Goal: Task Accomplishment & Management: Manage account settings

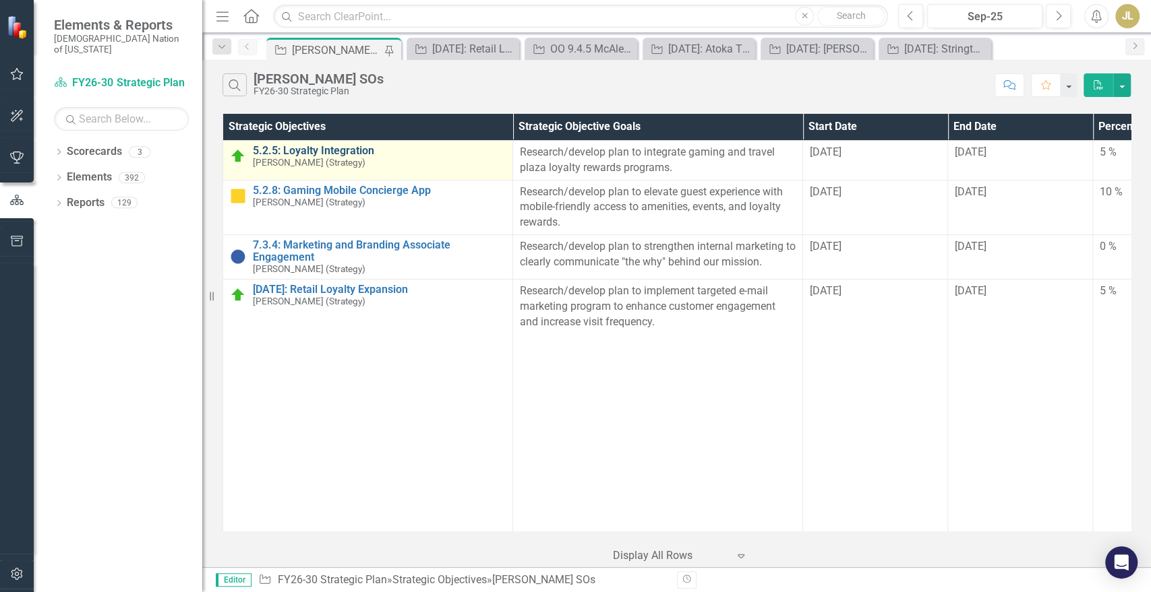
click at [323, 152] on link "5.2.5: Loyalty Integration" at bounding box center [379, 151] width 253 height 12
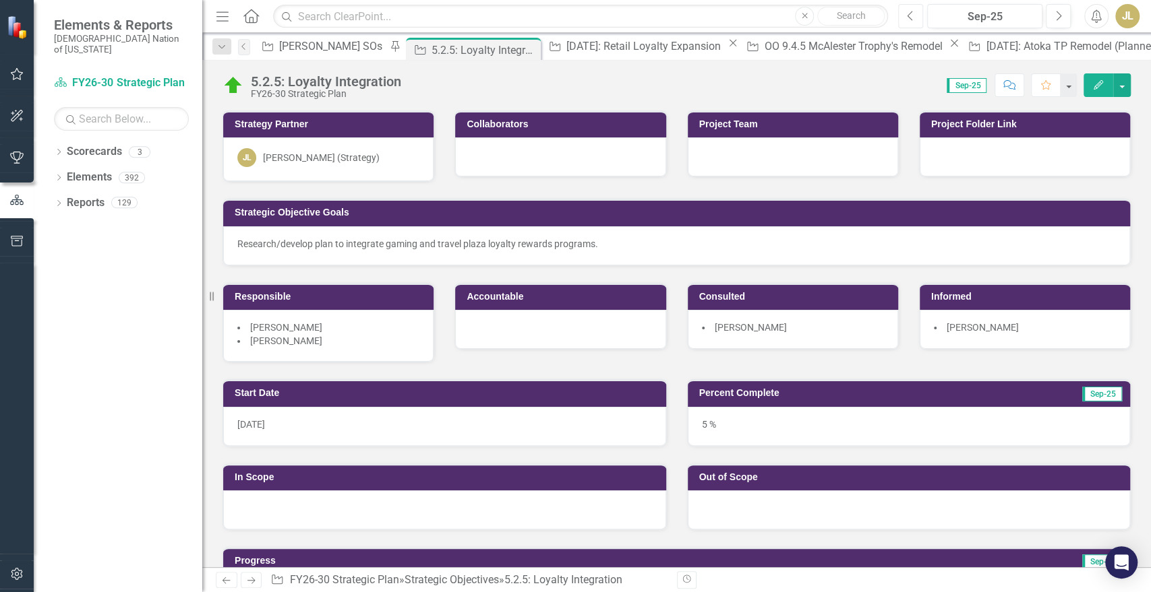
click at [898, 11] on button "Previous" at bounding box center [910, 16] width 25 height 24
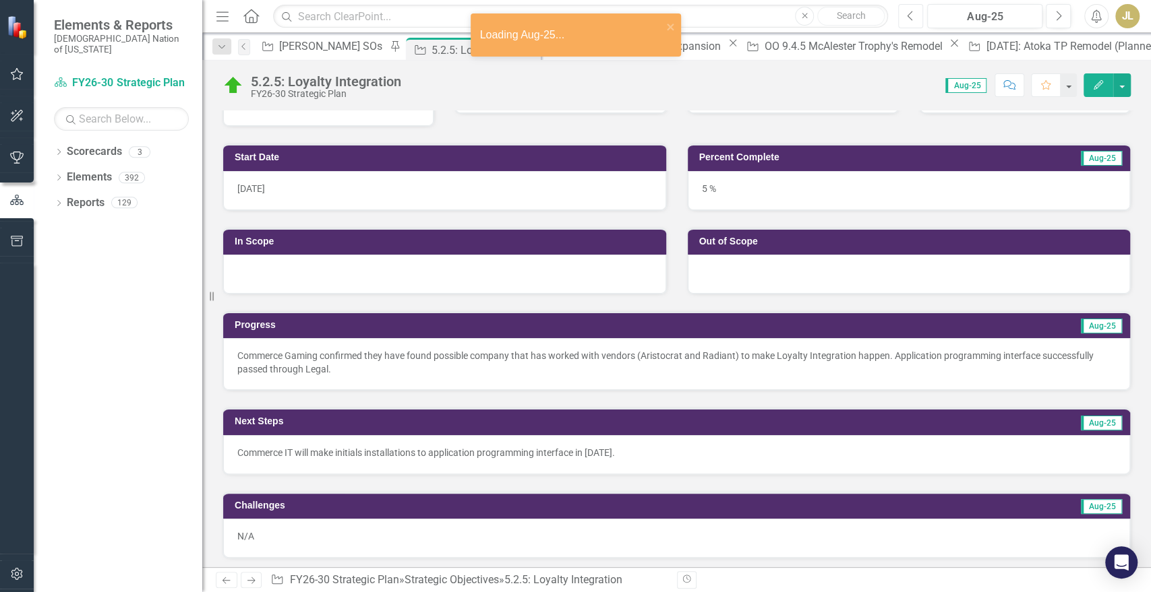
scroll to position [251, 0]
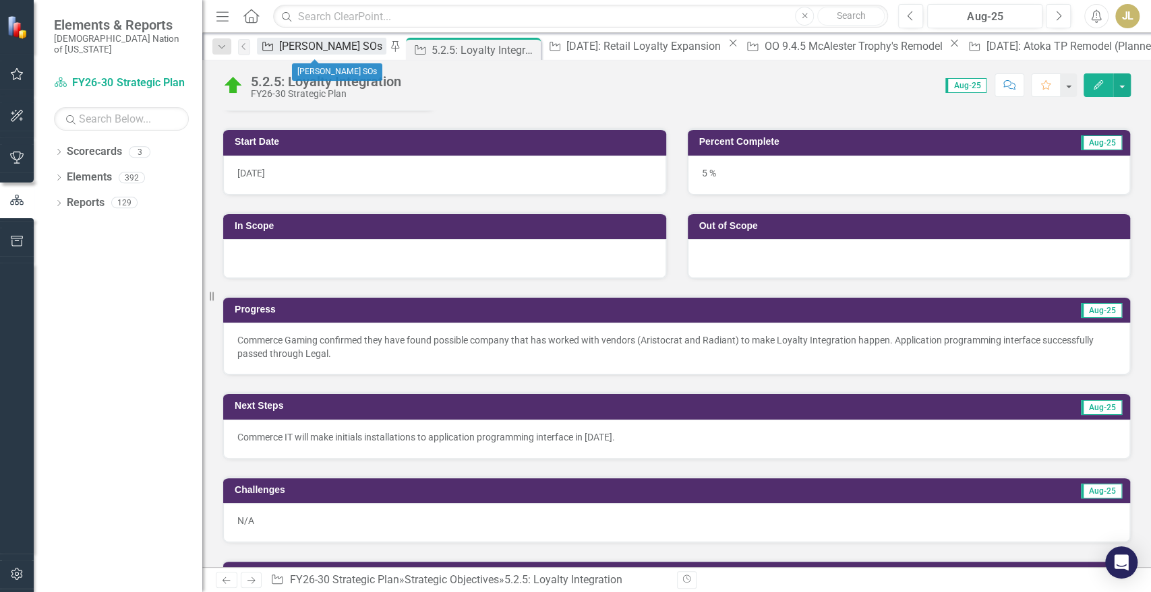
click at [303, 47] on div "[PERSON_NAME] SOs" at bounding box center [332, 46] width 107 height 17
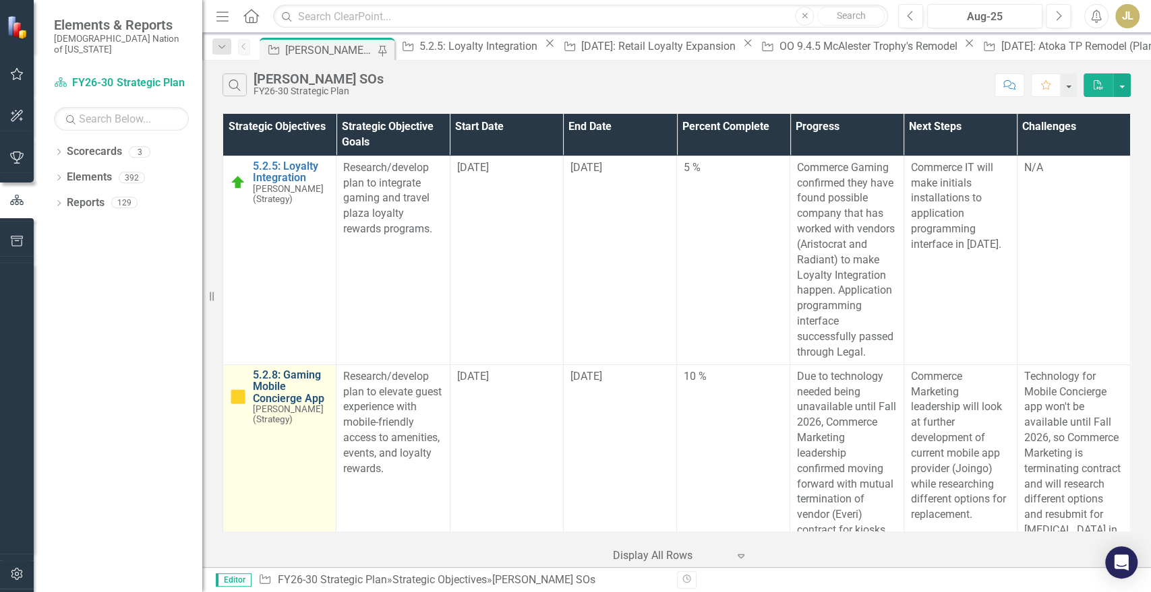
click at [280, 369] on link "5.2.8: Gaming Mobile Concierge App" at bounding box center [291, 387] width 76 height 36
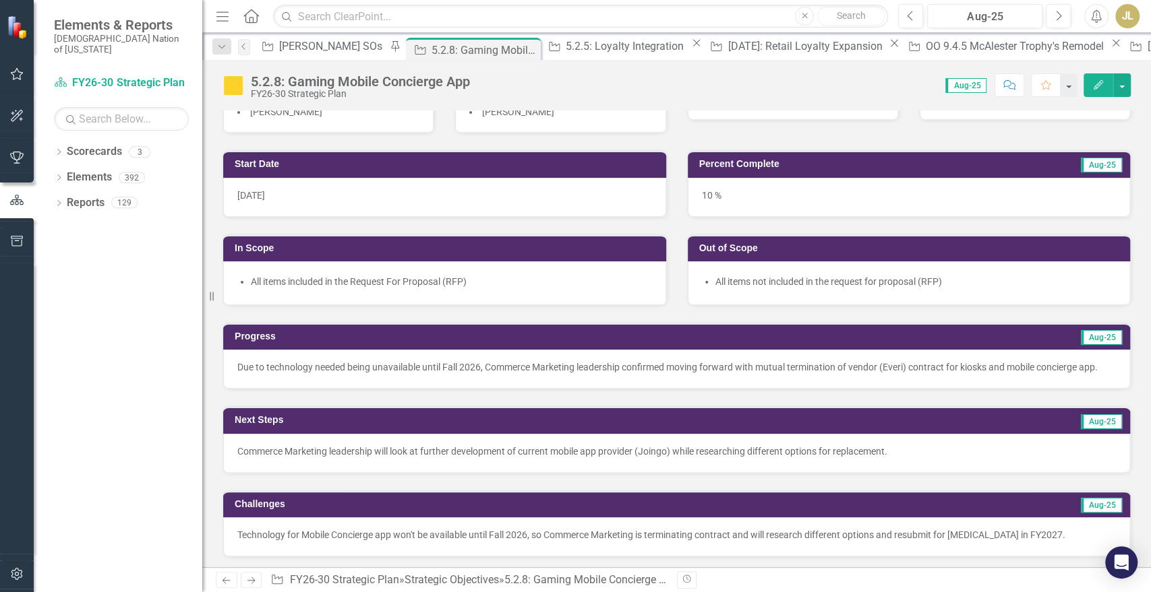
scroll to position [230, 0]
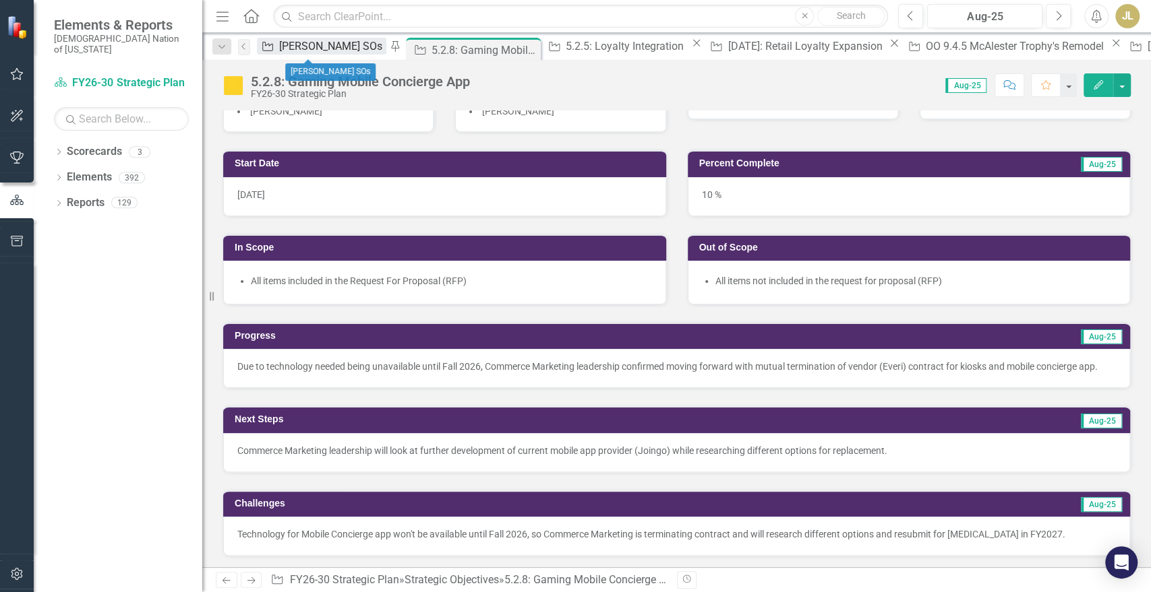
click at [321, 44] on div "[PERSON_NAME] SOs" at bounding box center [332, 46] width 107 height 17
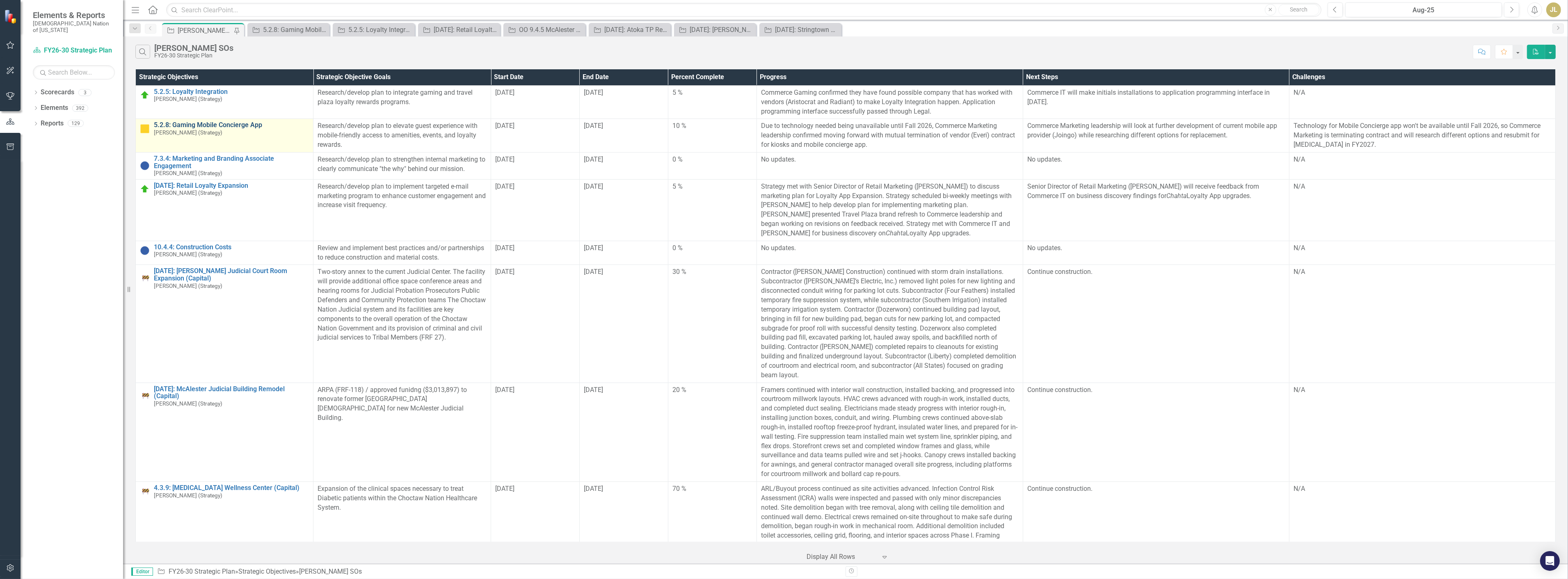
click at [236, 124] on link "5.2.8: Gaming Mobile Concierge App" at bounding box center [231, 125] width 155 height 7
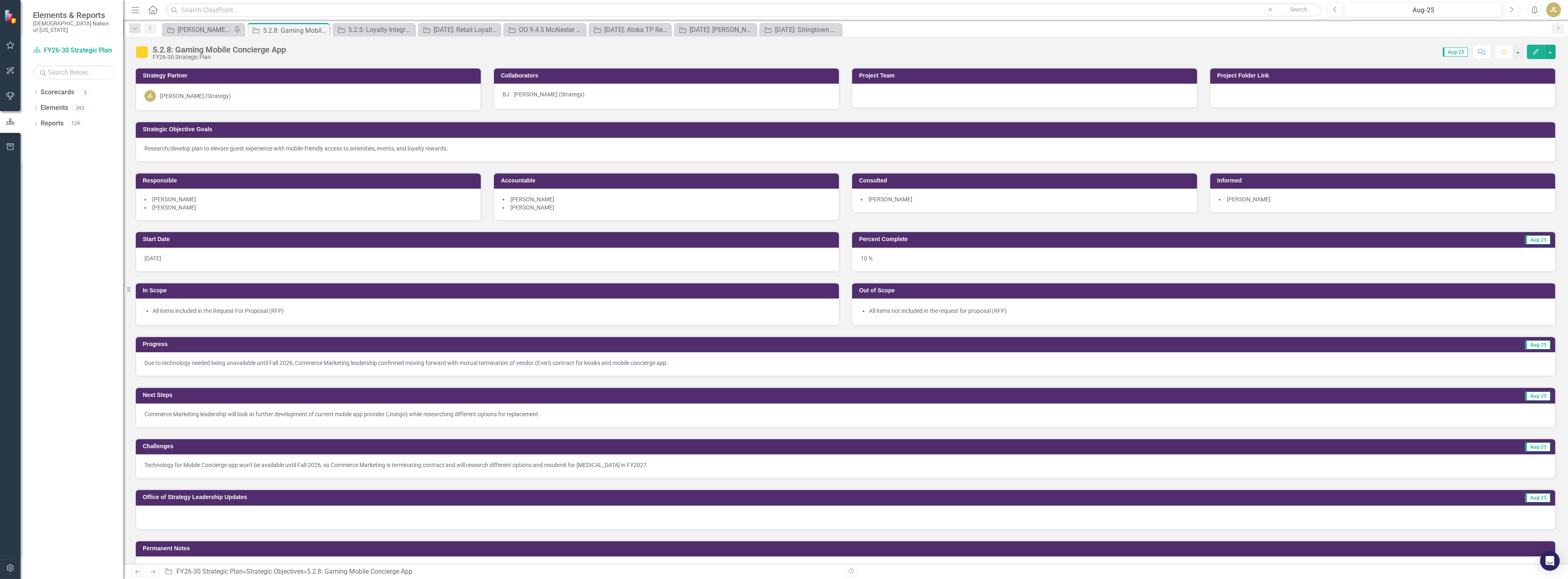
click at [700, 12] on button "Next" at bounding box center [1511, 10] width 15 height 15
click at [169, 360] on div at bounding box center [845, 364] width 1419 height 24
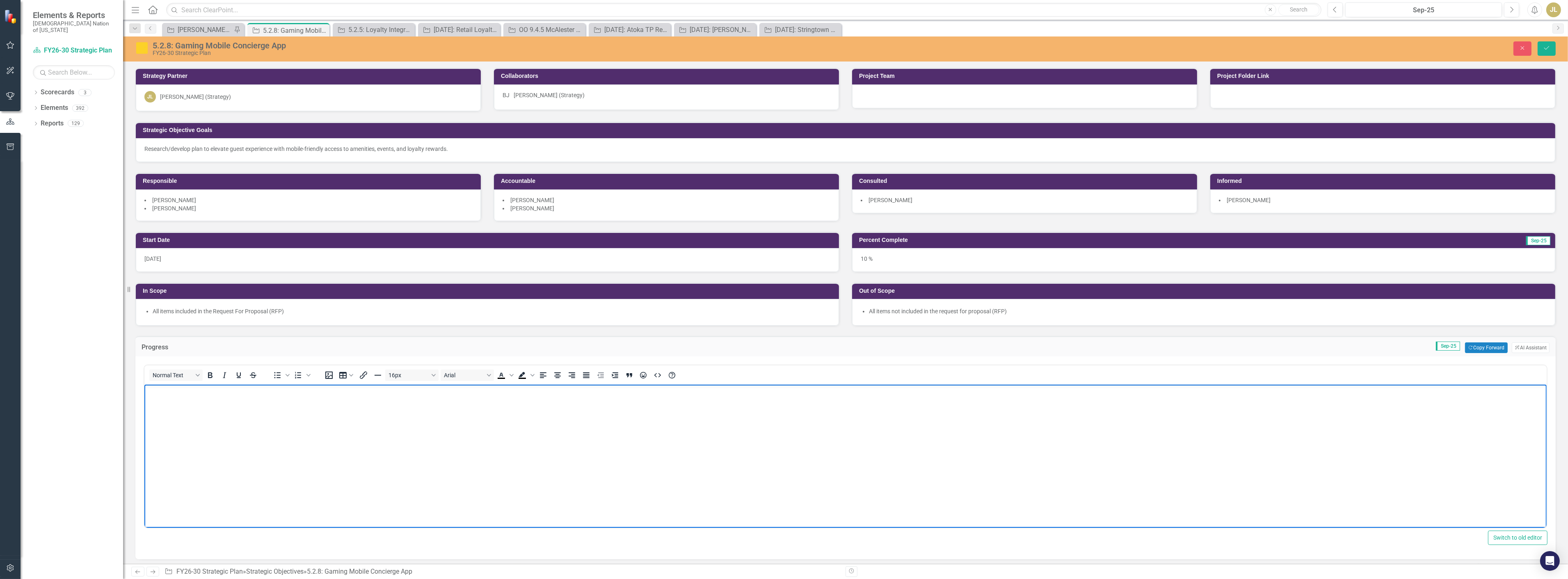
click at [269, 360] on body "Rich Text Area. Press ALT-0 for help." at bounding box center [845, 446] width 1402 height 123
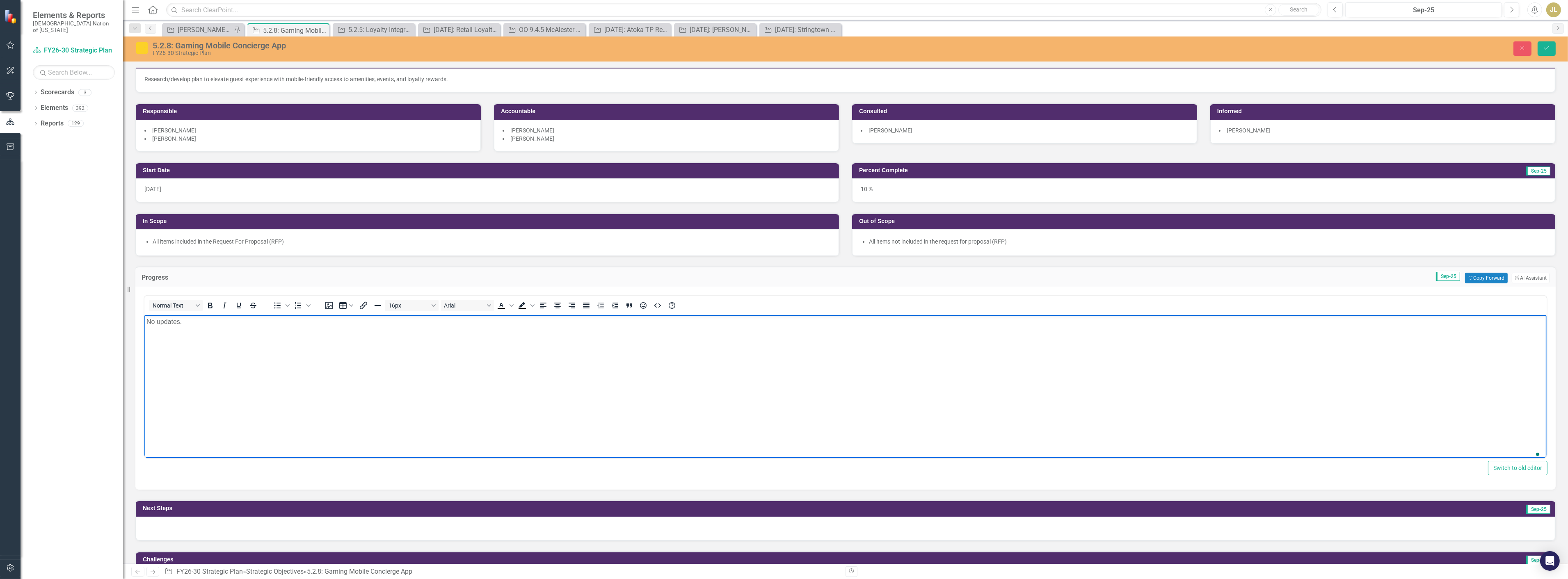
scroll to position [182, 0]
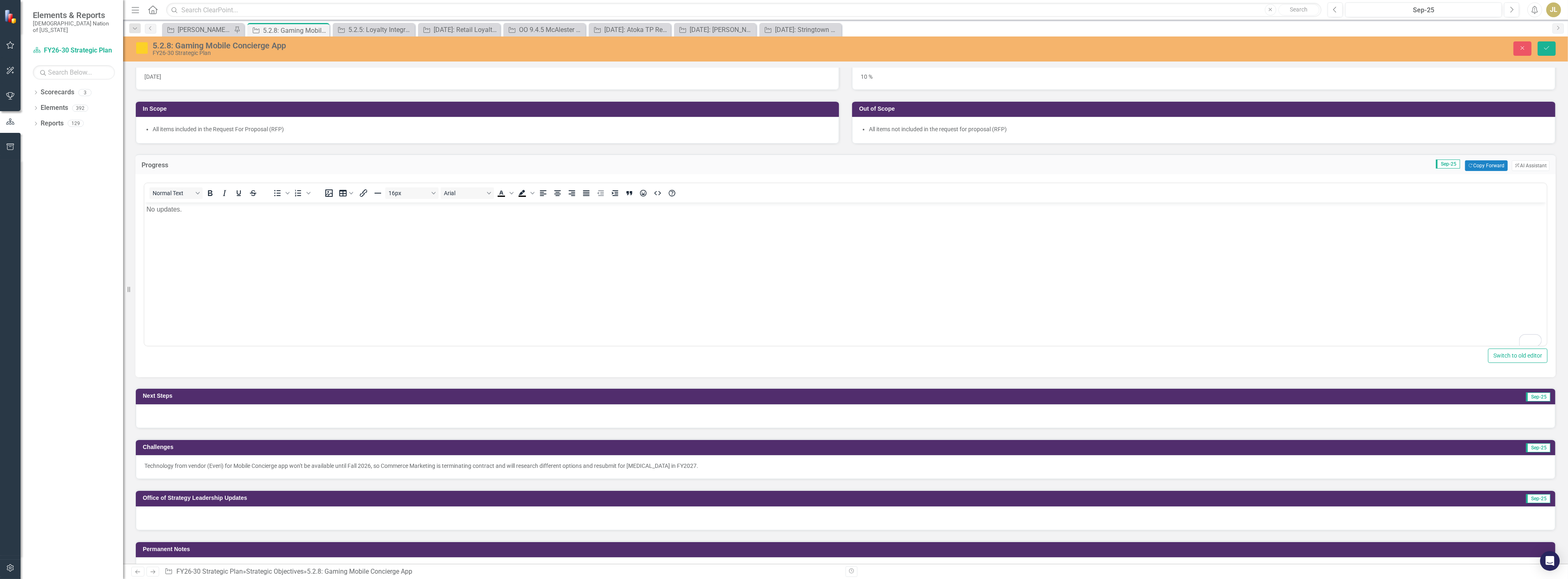
click at [204, 360] on div at bounding box center [845, 416] width 1419 height 24
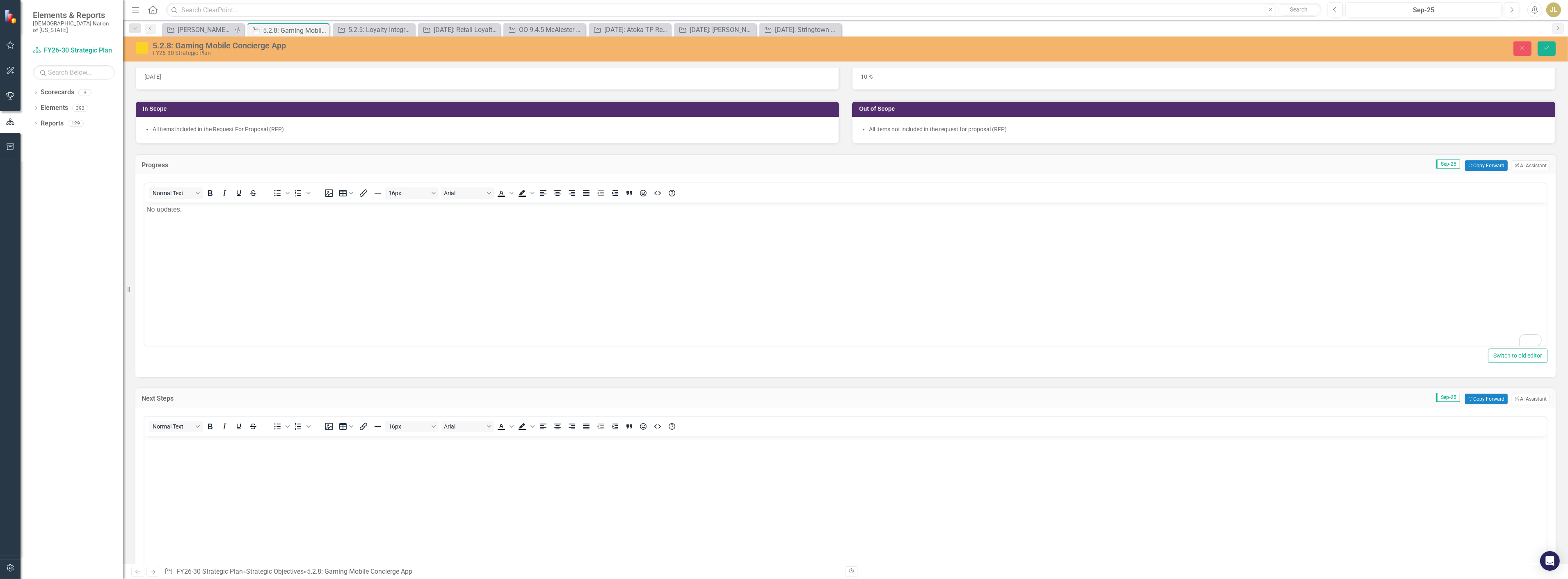
scroll to position [0, 0]
click at [235, 360] on body "Rich Text Area. Press ALT-0 for help." at bounding box center [845, 497] width 1402 height 123
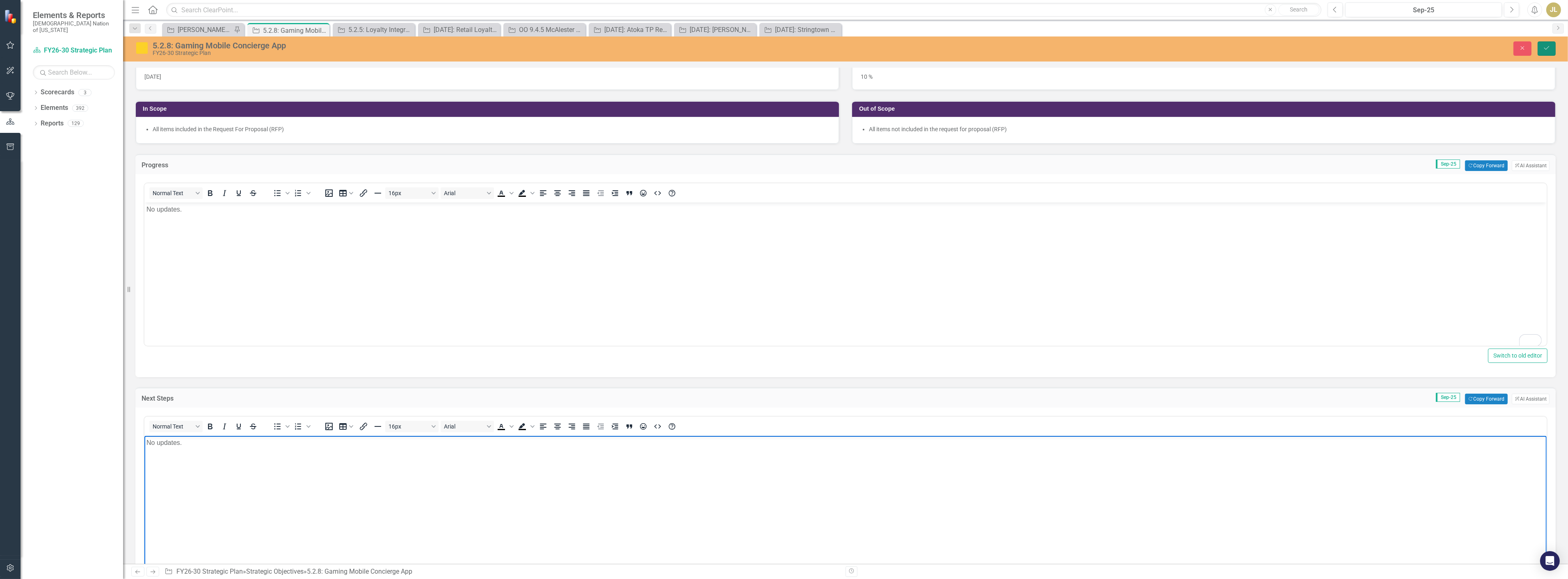
click at [700, 46] on button "Save" at bounding box center [1547, 49] width 18 height 15
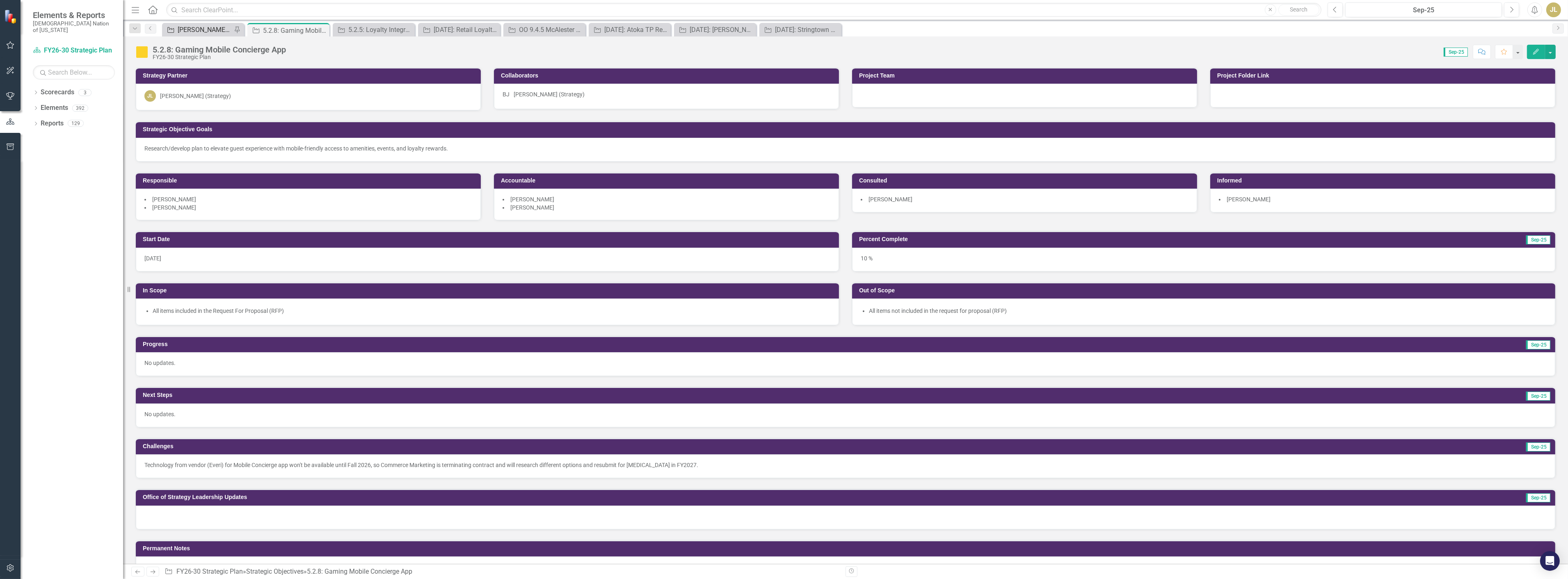
click at [195, 31] on div "[PERSON_NAME] SOs" at bounding box center [205, 29] width 54 height 10
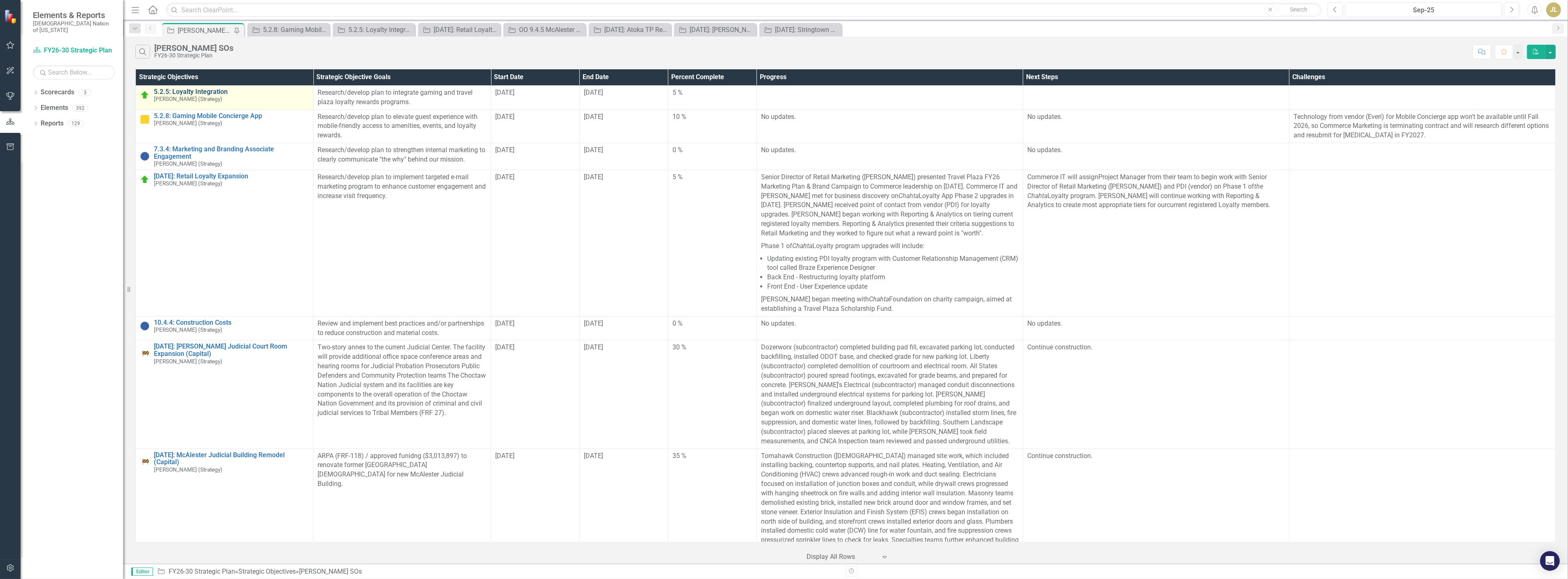
click at [208, 92] on link "5.2.5: Loyalty Integration" at bounding box center [231, 92] width 155 height 7
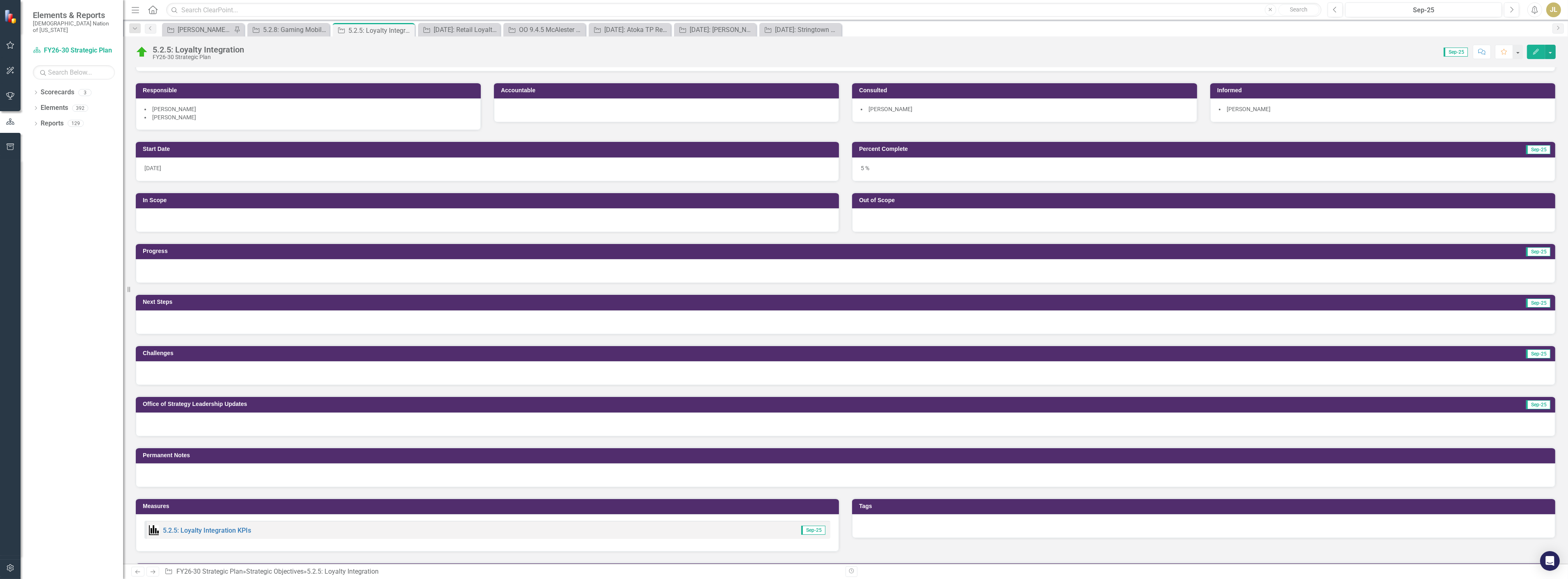
scroll to position [91, 0]
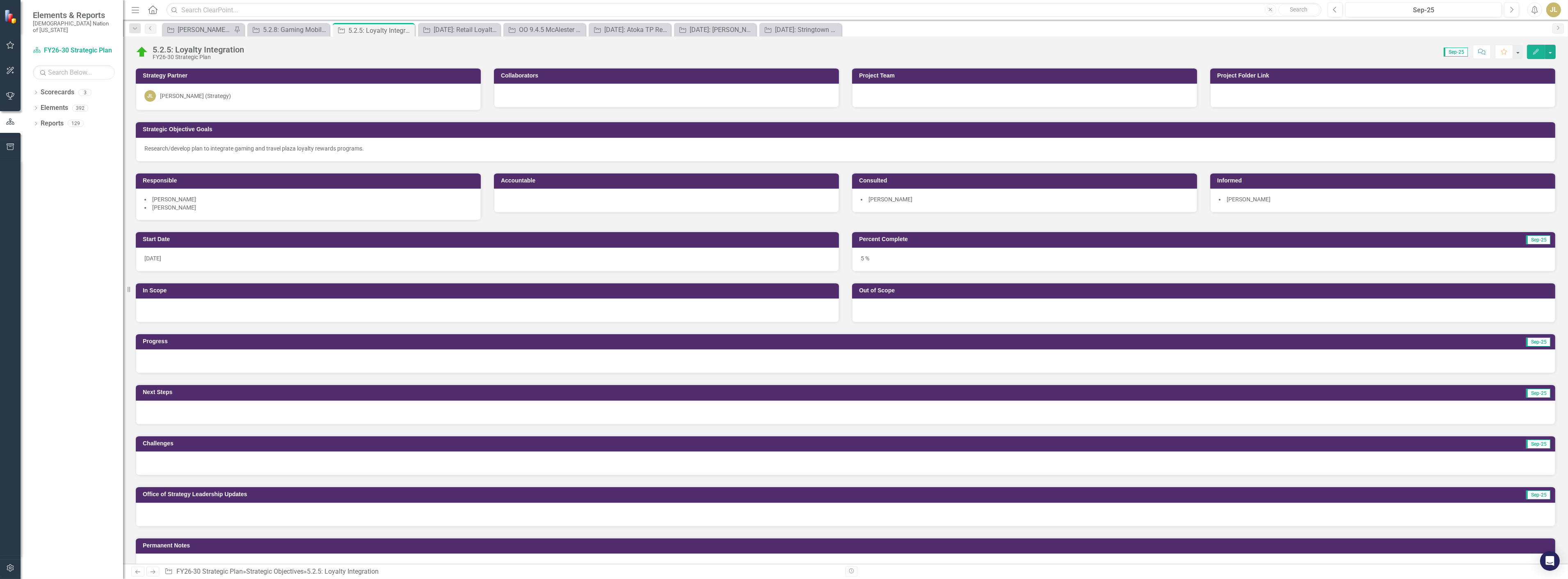
scroll to position [91, 0]
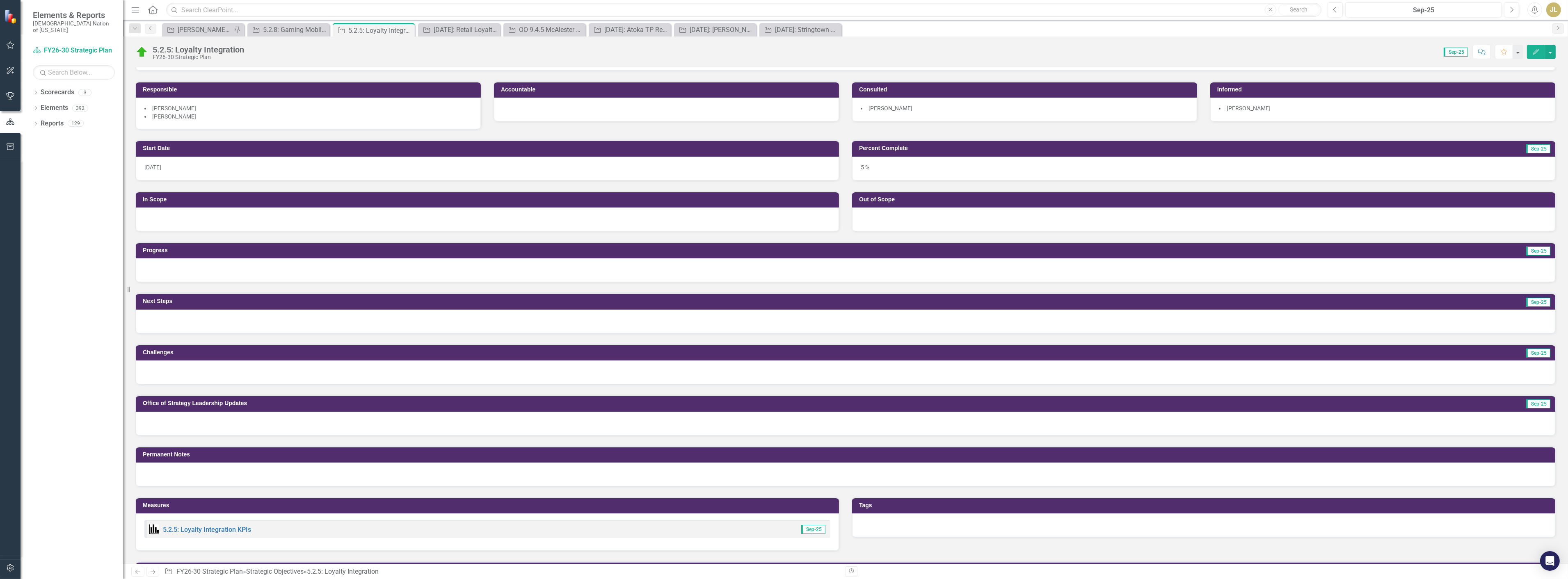
click at [220, 274] on div at bounding box center [845, 270] width 1419 height 24
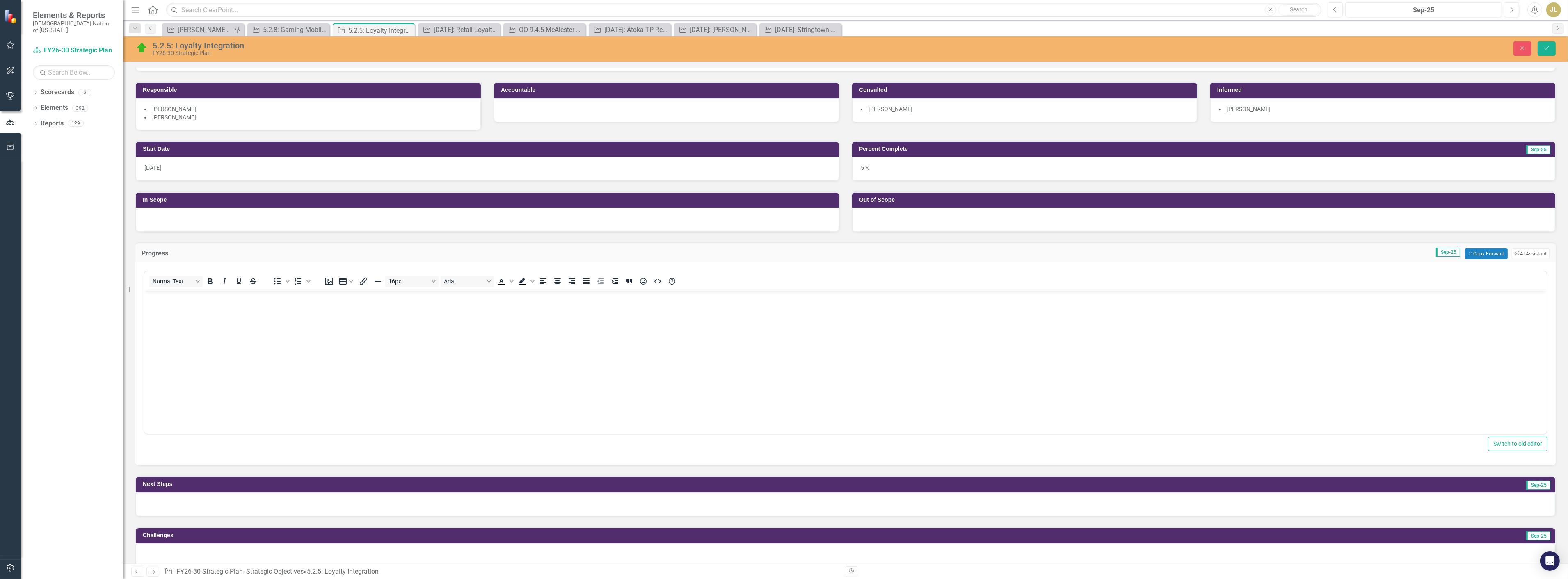
scroll to position [0, 0]
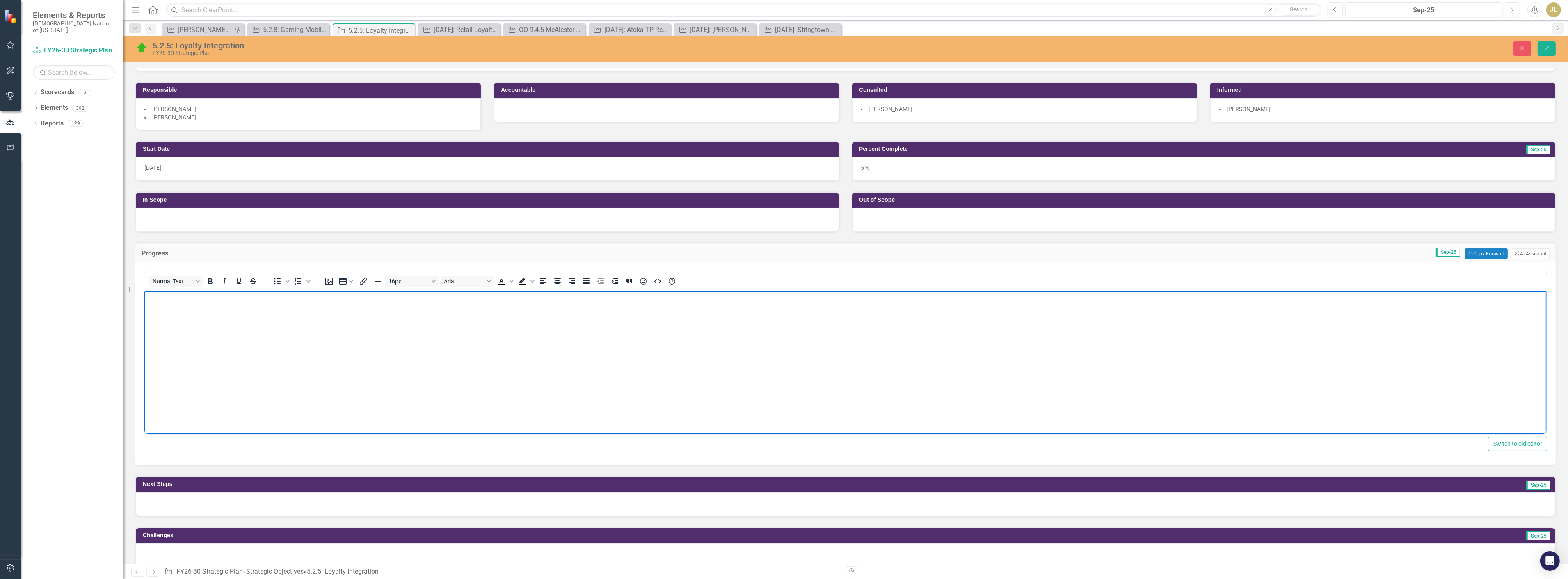
click at [229, 313] on body "Rich Text Area. Press ALT-0 for help." at bounding box center [845, 352] width 1402 height 123
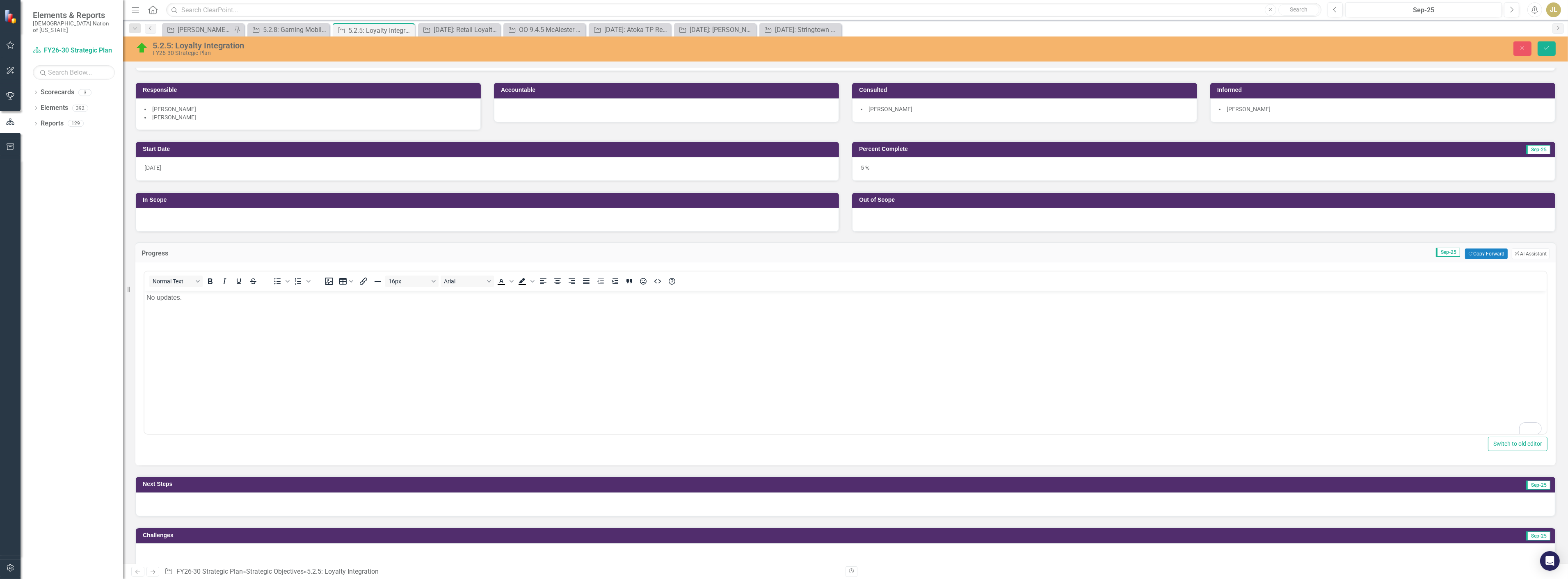
click at [424, 495] on div at bounding box center [845, 504] width 1419 height 24
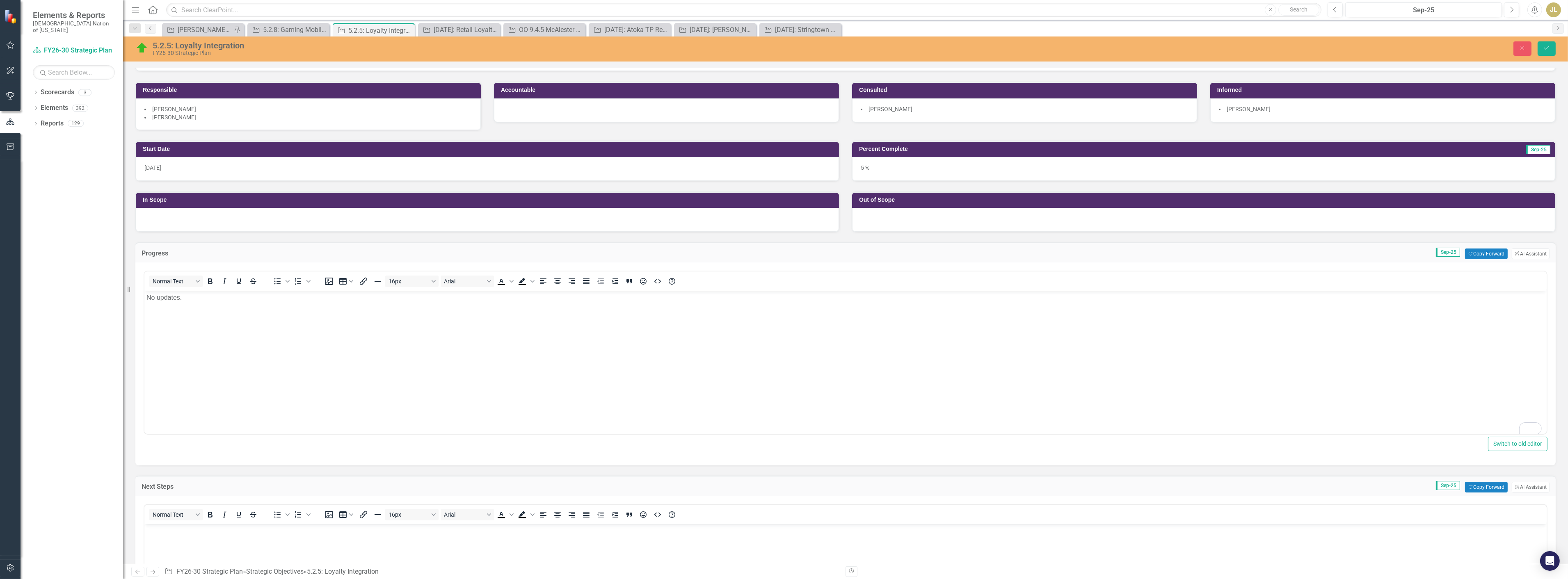
click at [393, 536] on body "Rich Text Area. Press ALT-0 for help." at bounding box center [845, 585] width 1402 height 123
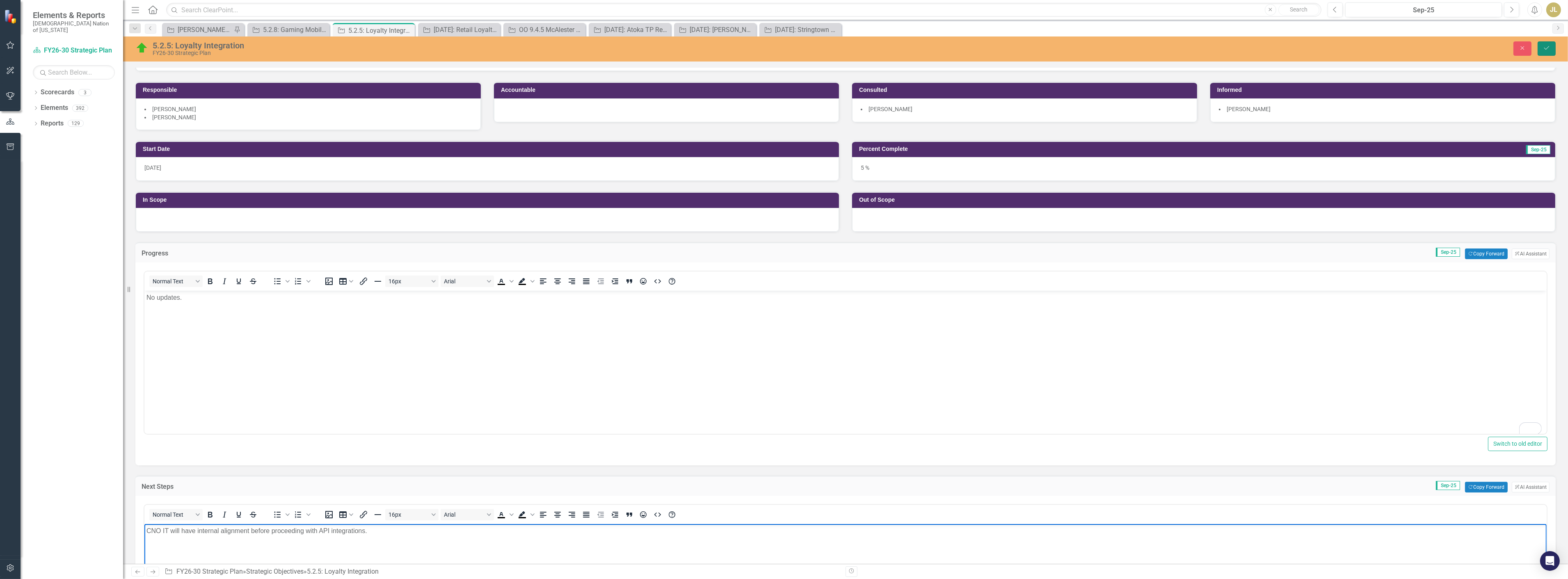
click at [1549, 50] on icon "Save" at bounding box center [1547, 47] width 7 height 5
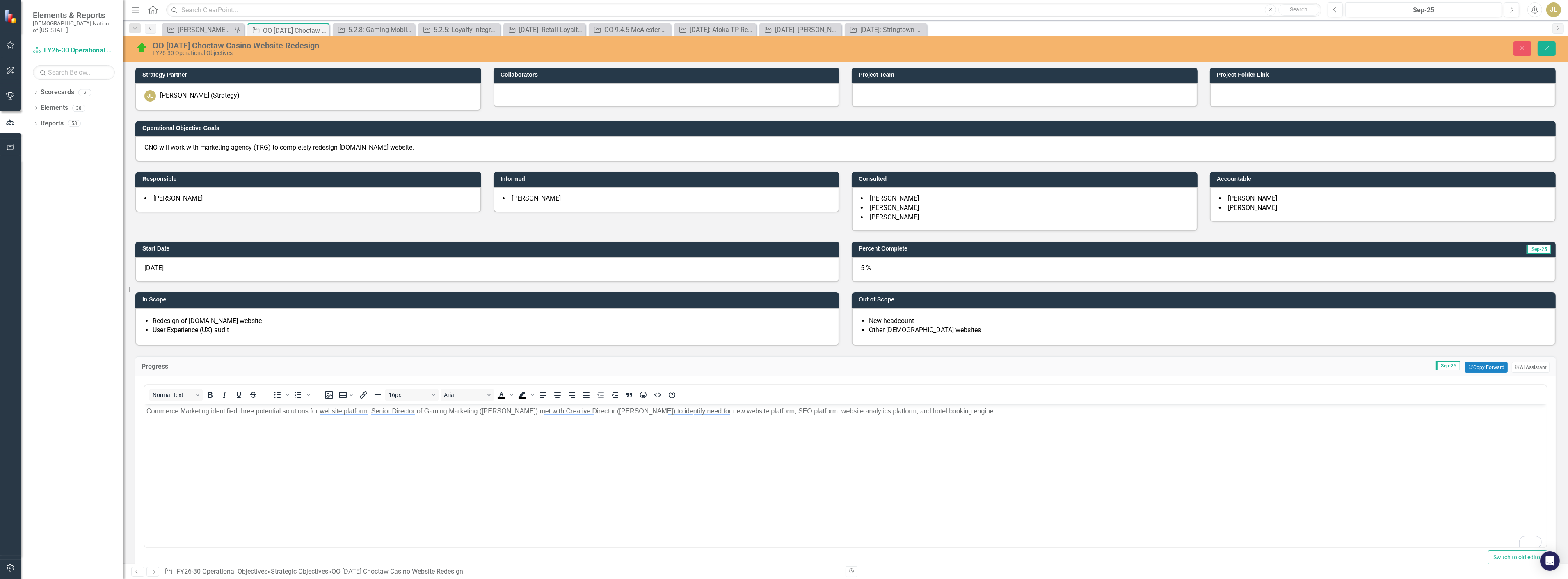
scroll to position [227, 0]
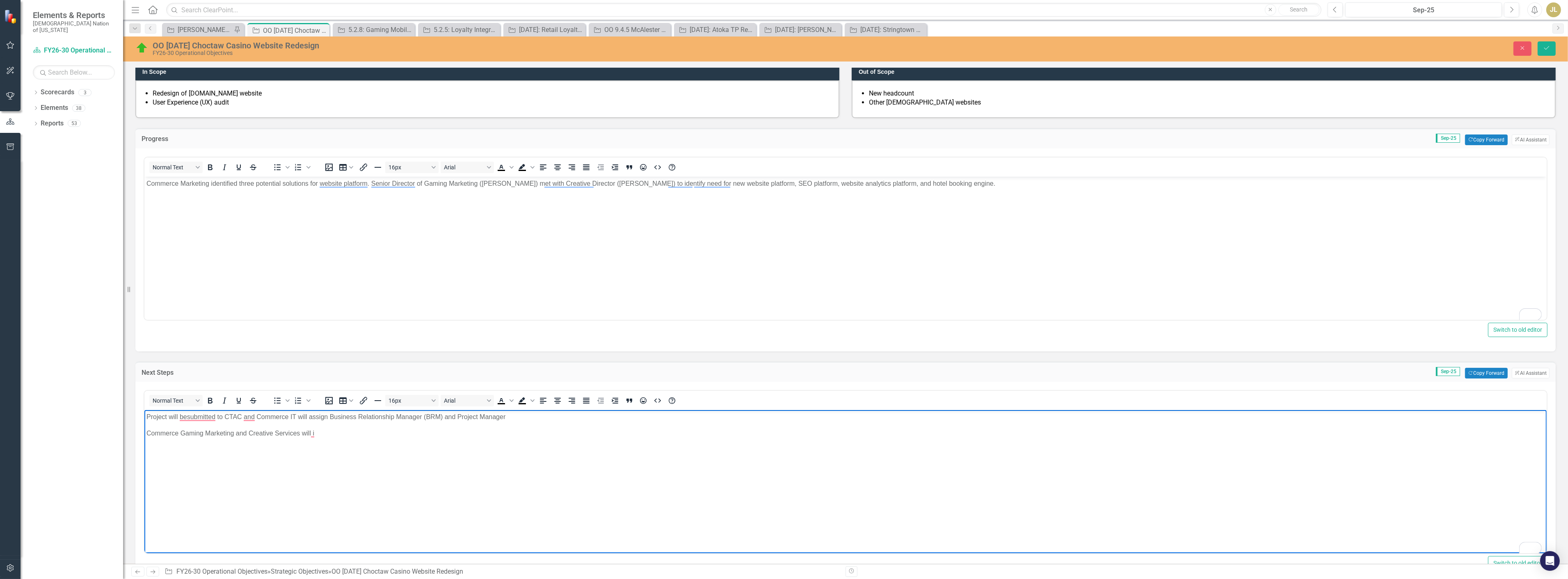
click at [505, 418] on p "Project will besubmitted to CTAC and Commerce IT will assign Business Relations…" at bounding box center [845, 417] width 1398 height 10
click at [323, 435] on p "Commerce Gaming Marketing and Creative Services will i" at bounding box center [845, 433] width 1398 height 10
click at [147, 433] on p "Commerce Gaming Marketing and Creative Services will i" at bounding box center [845, 433] width 1398 height 10
click at [186, 418] on p "Project will besubmitted to CTAC and Commerce IT will assign Business Relations…" at bounding box center [845, 417] width 1398 height 10
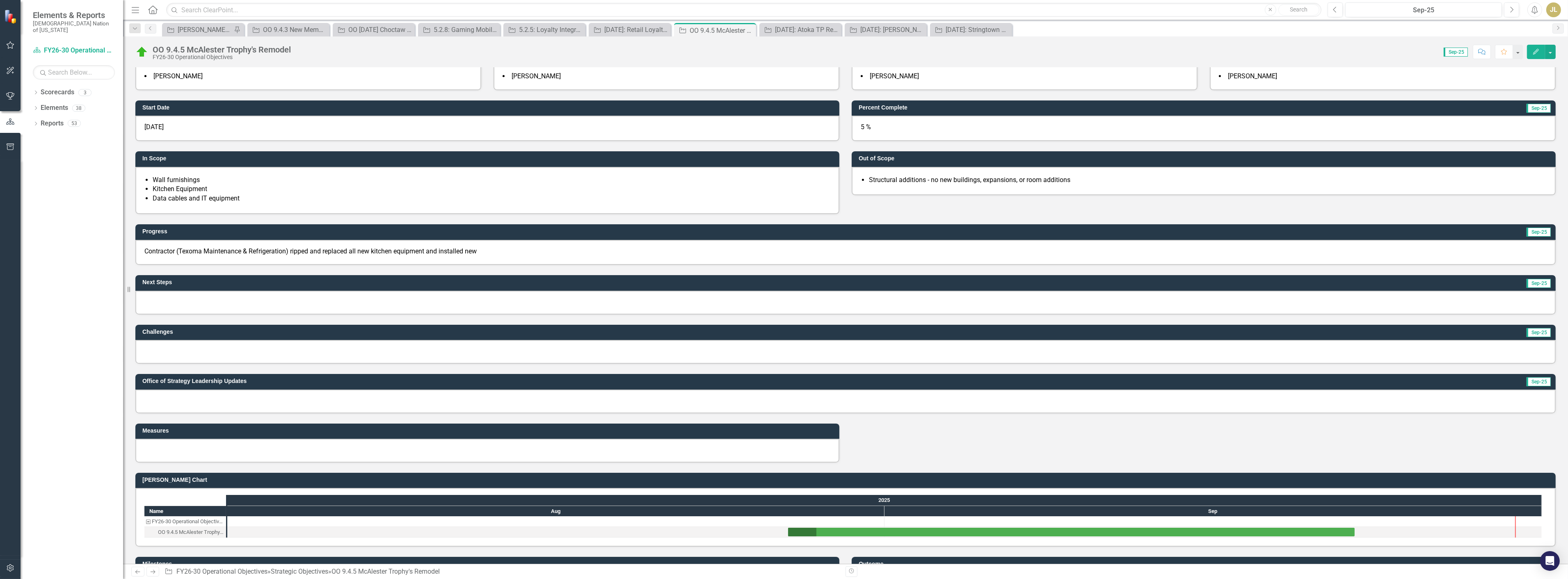
scroll to position [136, 0]
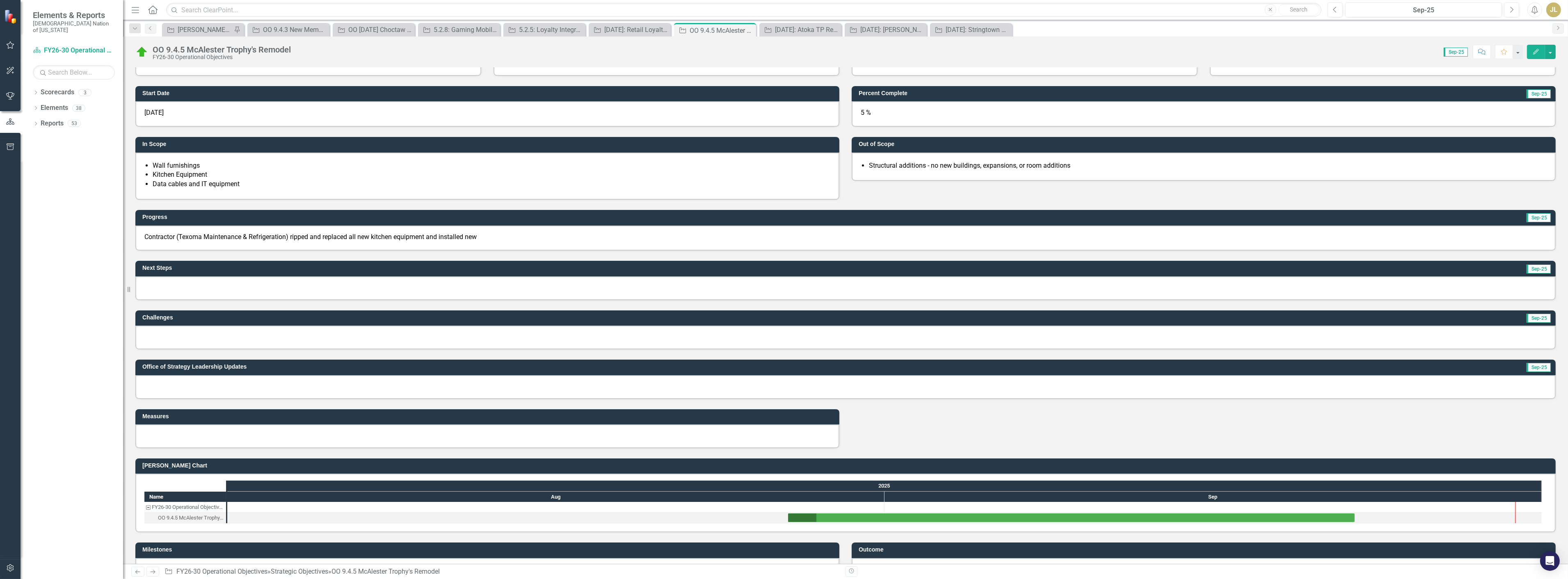
click at [376, 232] on p "Contractor (Texoma Maintenance & Refrigeration) ripped and replaced all new kit…" at bounding box center [845, 237] width 1402 height 10
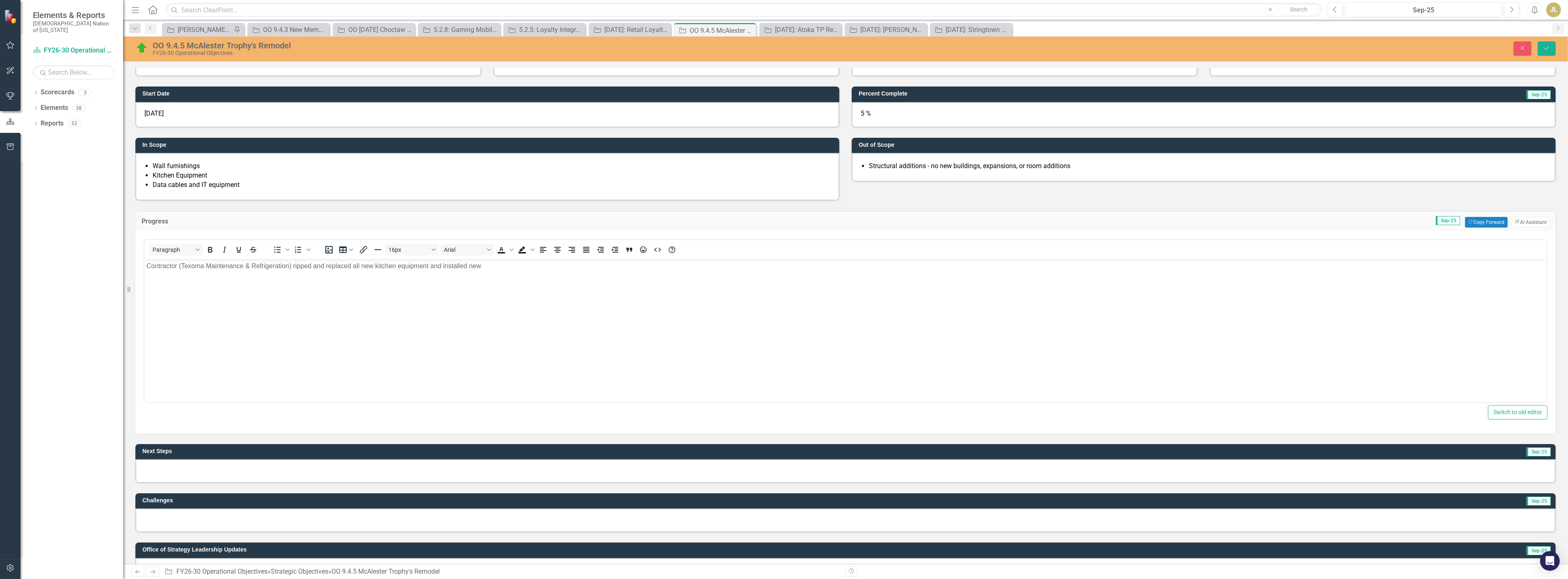
scroll to position [0, 0]
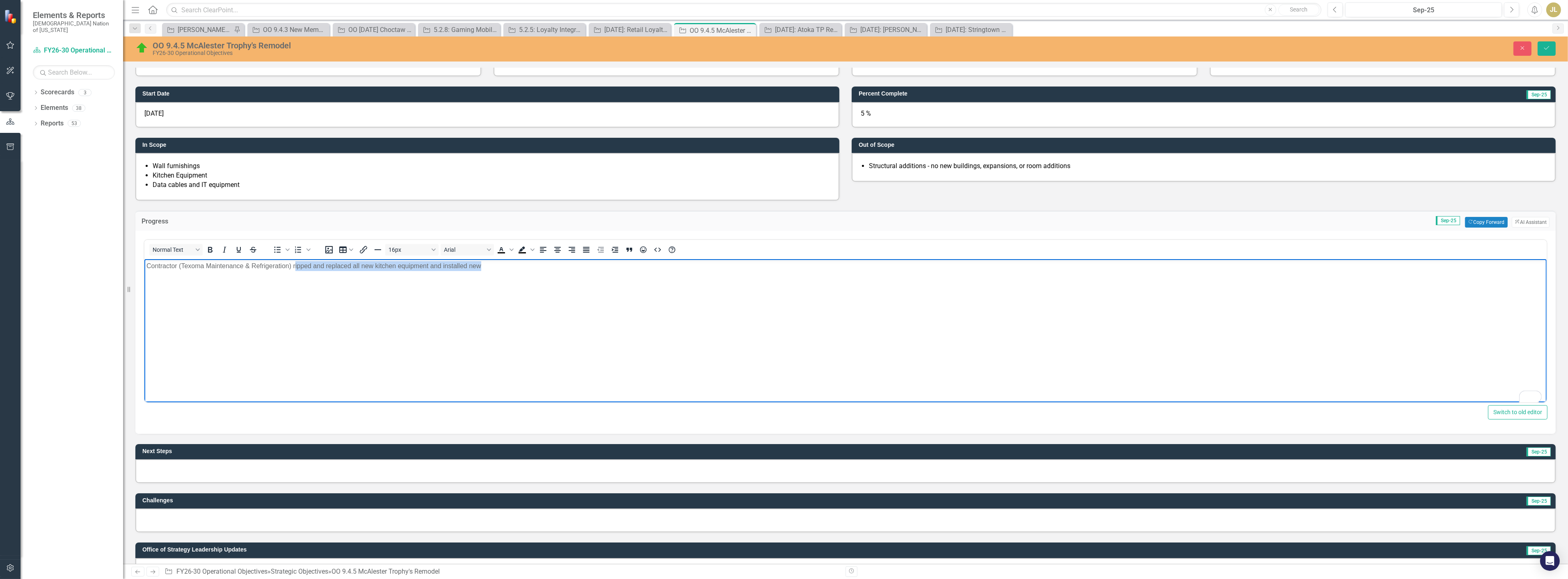
drag, startPoint x: 511, startPoint y: 269, endPoint x: 295, endPoint y: 271, distance: 216.0
click at [295, 271] on body "Contractor (Texoma Maintenance & Refrigeration) ripped and replaced all new kit…" at bounding box center [845, 320] width 1402 height 123
click at [295, 265] on p "Contractor (Texoma Maintenance & Refrigeration) ripped and replaced all new kit…" at bounding box center [845, 266] width 1398 height 10
drag, startPoint x: 292, startPoint y: 265, endPoint x: 538, endPoint y: 266, distance: 246.0
click at [538, 266] on p "Contractor (Texoma Maintenance & Refrigeration) ripped and replaced all new kit…" at bounding box center [845, 266] width 1398 height 10
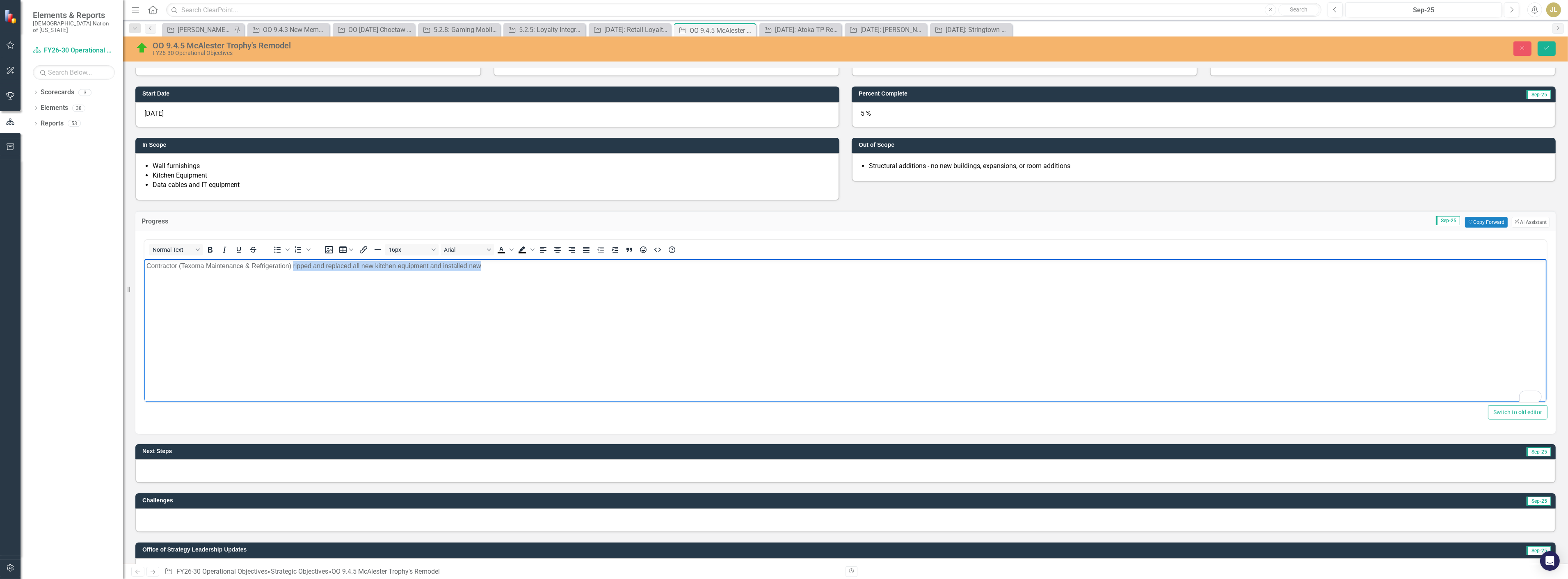
paste body "To enrich screen reader interactions, please activate Accessibility in Grammarl…"
click at [320, 265] on p "Contractor (Texoma Maintenance & Refrigeration) Contractors completed major dem…" at bounding box center [845, 266] width 1398 height 10
click at [350, 267] on p "Contractor (Texoma Maintenance & Refrigeration) completed major demolition work…" at bounding box center [845, 266] width 1398 height 10
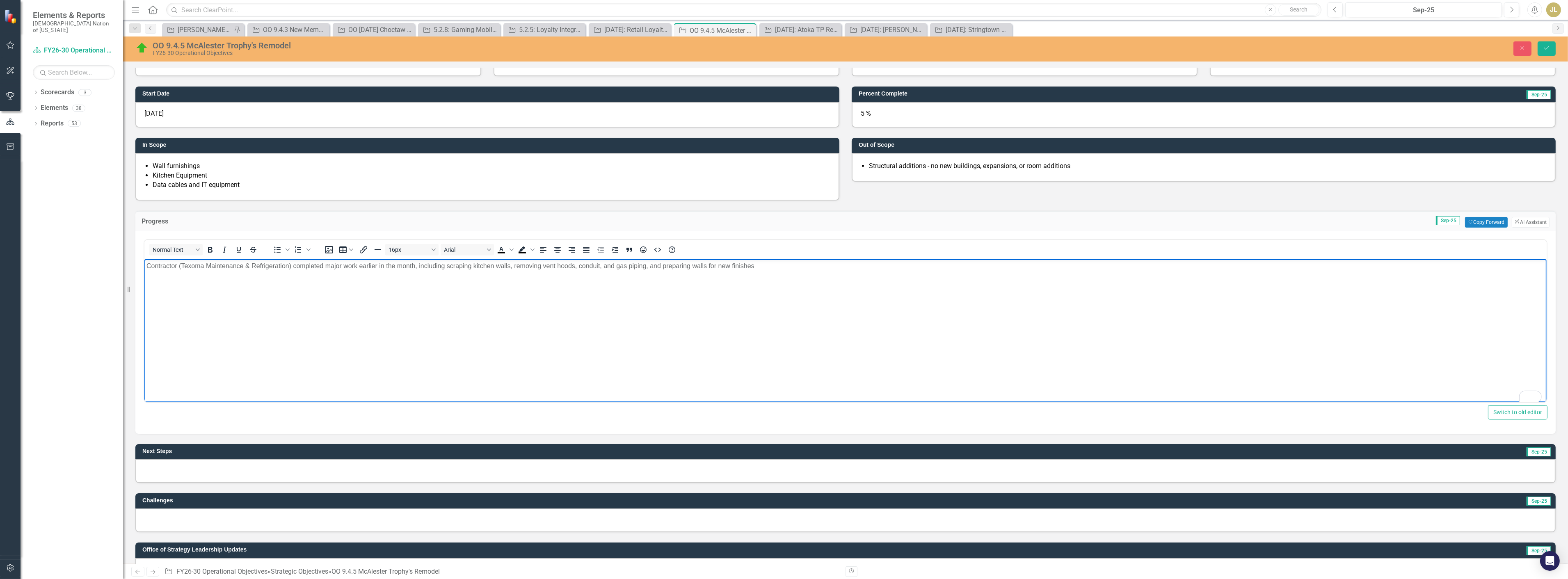
click at [334, 265] on p "Contractor (Texoma Maintenance & Refrigeration) completed major work earlier in…" at bounding box center [845, 266] width 1398 height 10
click at [397, 274] on body "Contractor (Texoma Maintenance & Refrigeration) completed demolision work earli…" at bounding box center [845, 320] width 1402 height 123
click at [343, 269] on p "Contractor (Texoma Maintenance & Refrigeration) completed demolision work earli…" at bounding box center [845, 266] width 1398 height 10
drag, startPoint x: 427, startPoint y: 266, endPoint x: 369, endPoint y: 268, distance: 58.0
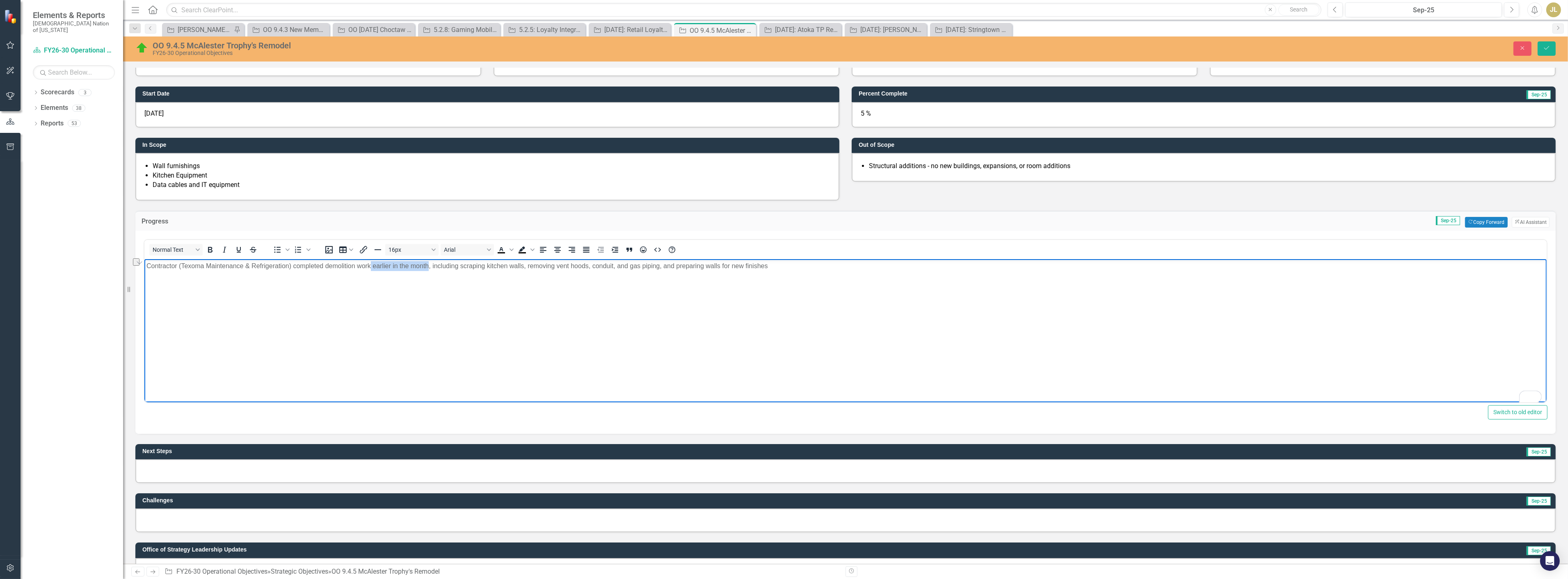
click at [369, 268] on p "Contractor (Texoma Maintenance & Refrigeration) completed demolition work earli…" at bounding box center [845, 266] width 1398 height 10
click at [655, 266] on p "Contractor (Texoma Maintenance & Refrigeration) completed demolition work, incl…" at bounding box center [845, 266] width 1398 height 10
click at [738, 267] on p "Contractor (Texoma Maintenance & Refrigeration) completed demolition work, incl…" at bounding box center [845, 266] width 1398 height 10
drag, startPoint x: 601, startPoint y: 269, endPoint x: 708, endPoint y: 269, distance: 107.0
click at [708, 269] on p "Contractor (Texoma Maintenance & Refrigeration) completed demolition work, incl…" at bounding box center [845, 266] width 1398 height 10
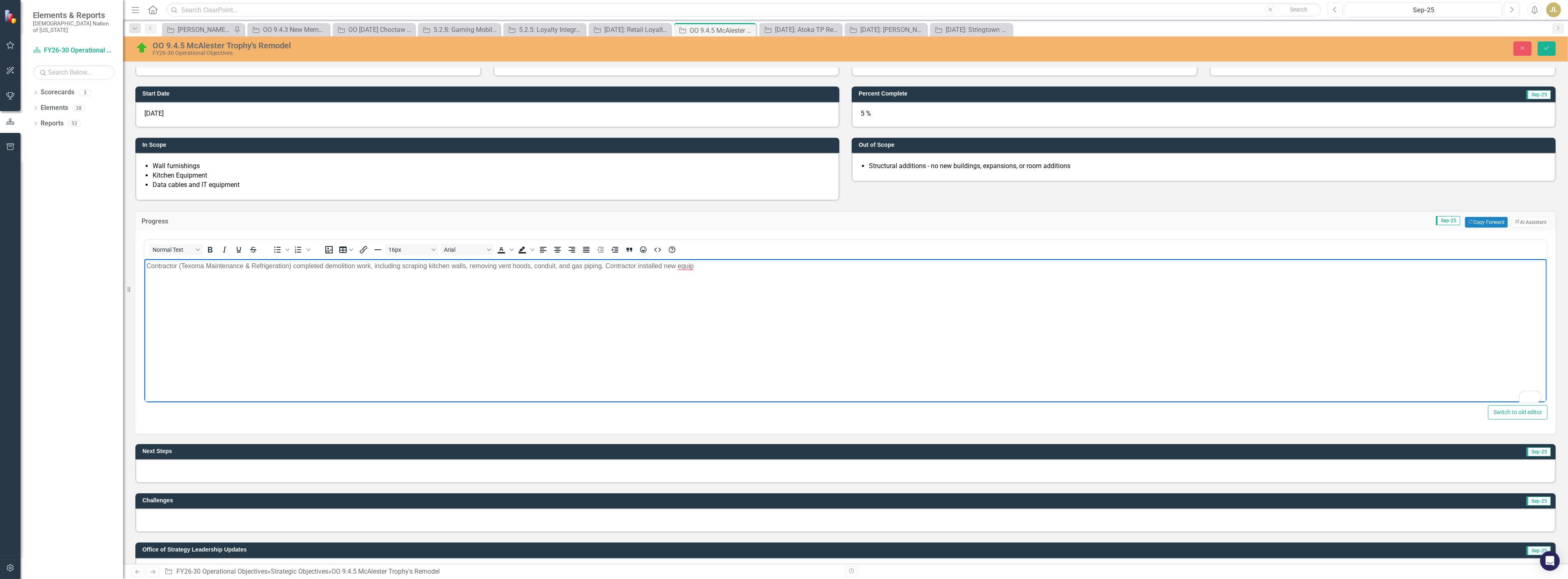
click at [704, 267] on p "Contractor (Texoma Maintenance & Refrigeration) completed demolition work, incl…" at bounding box center [845, 266] width 1398 height 10
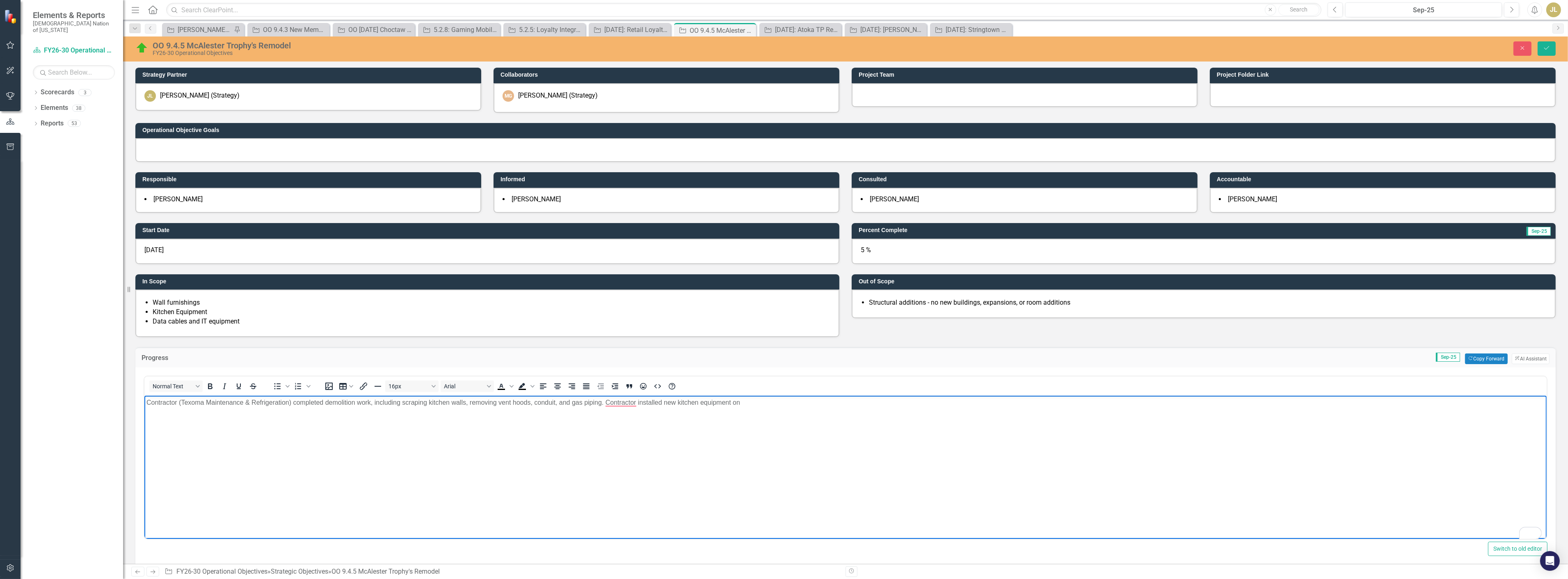
scroll to position [136, 0]
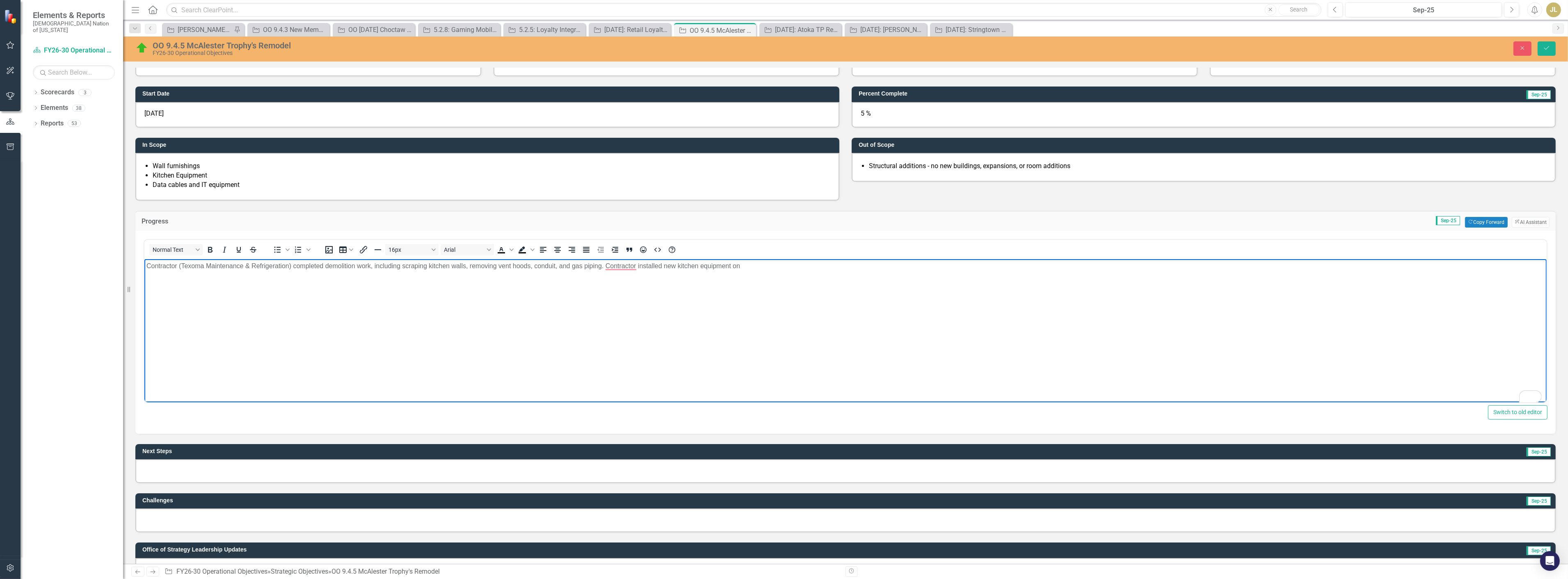
click at [754, 265] on p "Contractor (Texoma Maintenance & Refrigeration) completed demolition work, incl…" at bounding box center [845, 266] width 1398 height 10
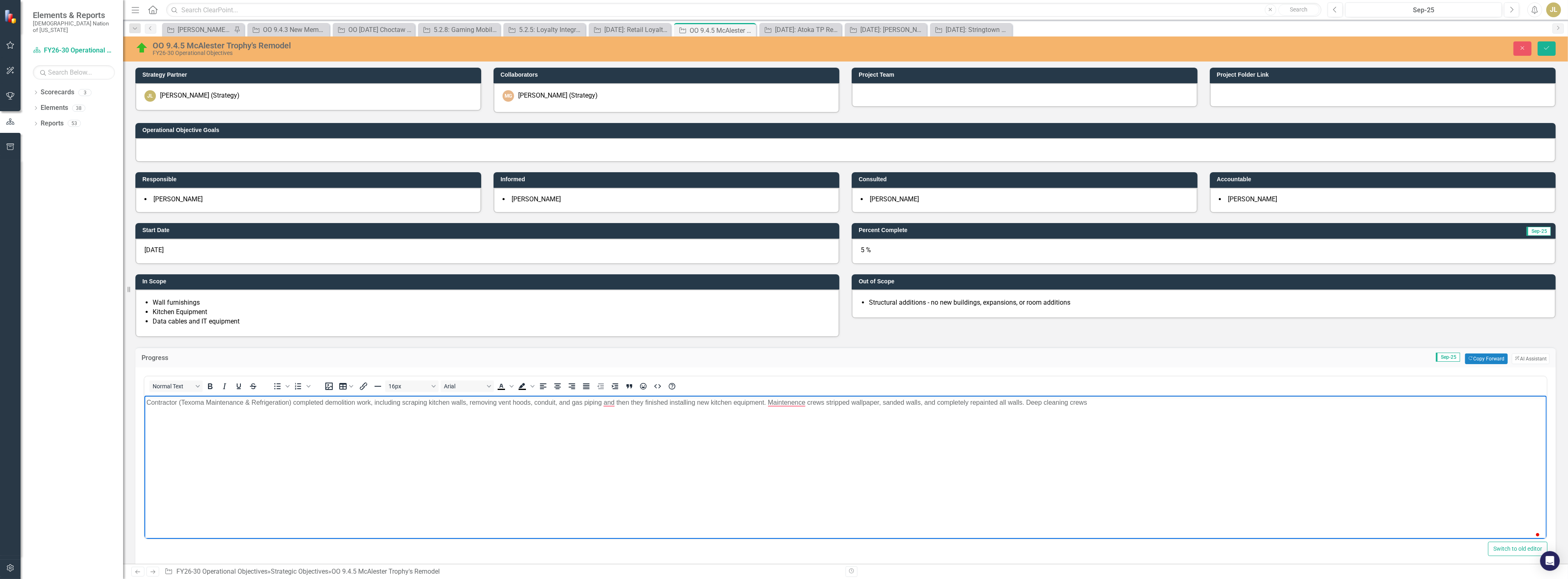
scroll to position [136, 0]
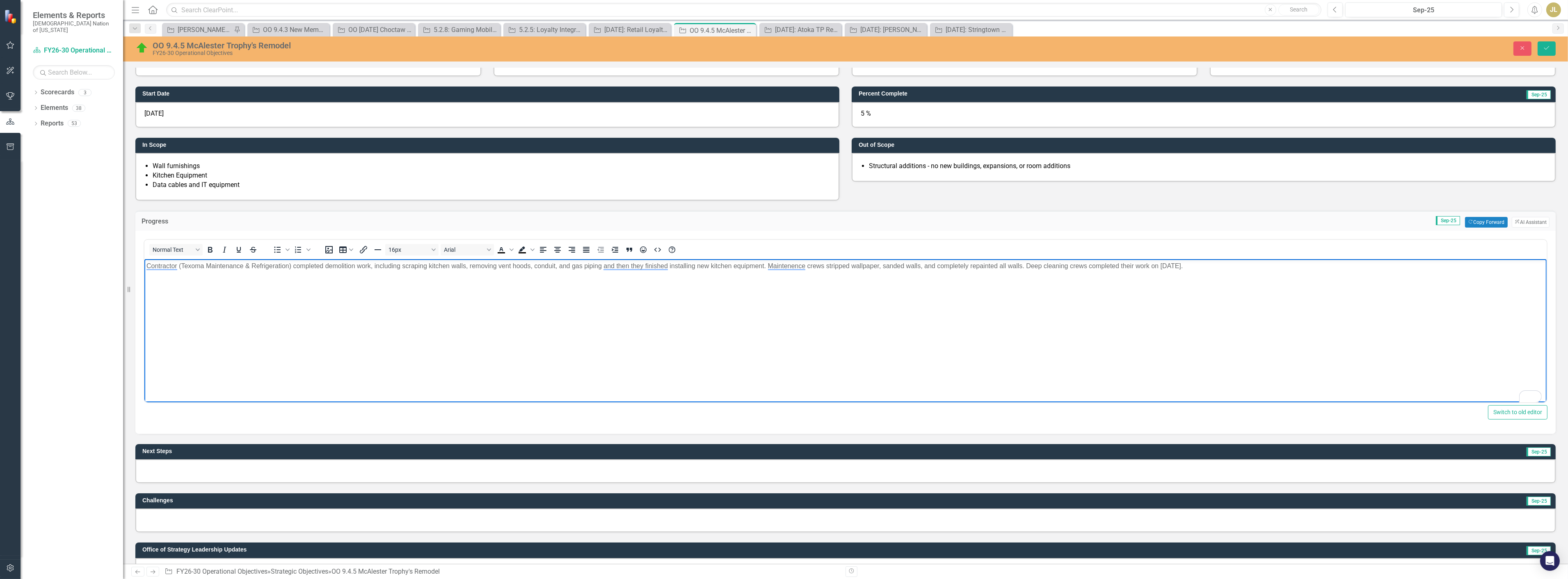
click at [1225, 262] on p "Contractor (Texoma Maintenance & Refrigeration) completed demolition work, incl…" at bounding box center [845, 266] width 1398 height 10
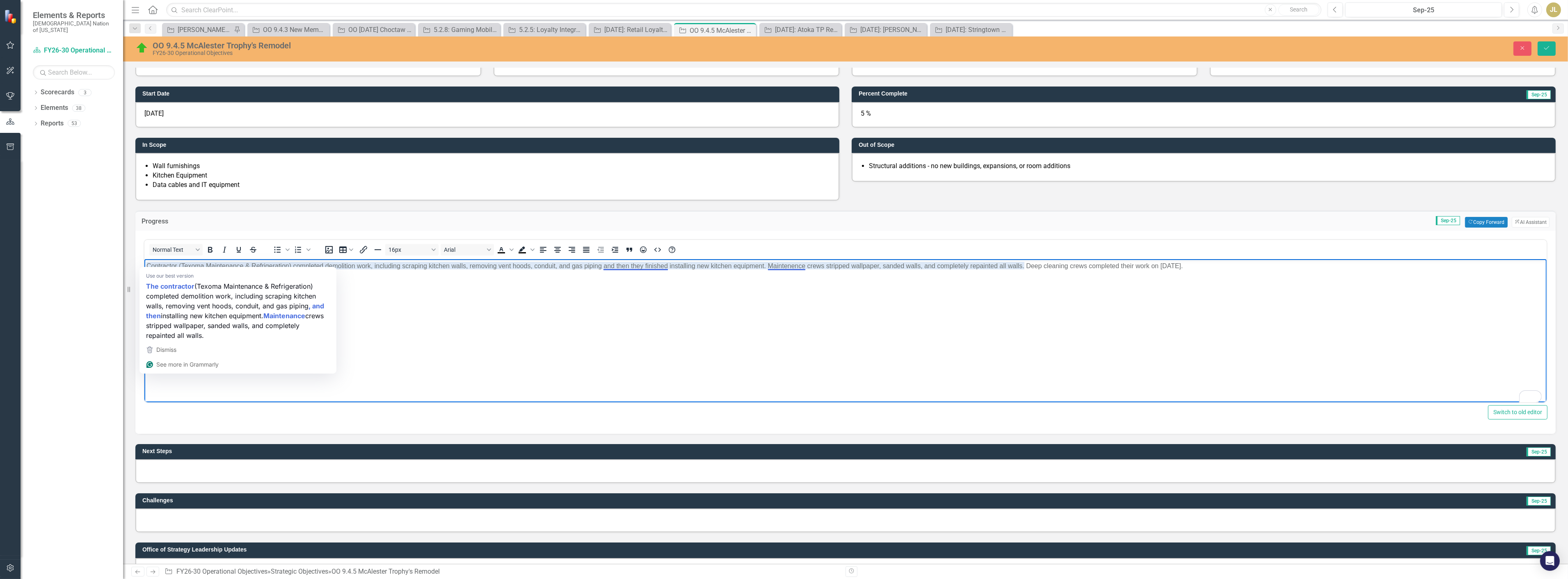
click at [145, 265] on body "Contractor (Texoma Maintenance & Refrigeration) completed demolition work, incl…" at bounding box center [845, 320] width 1402 height 123
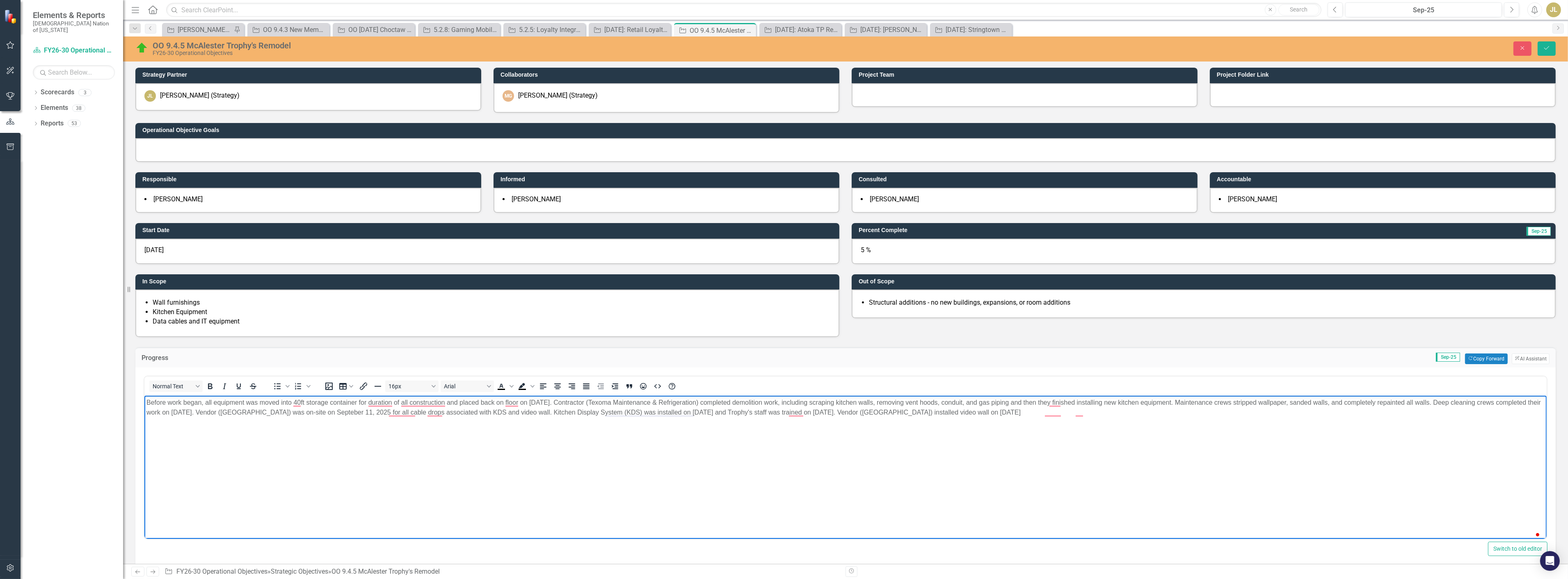
scroll to position [136, 0]
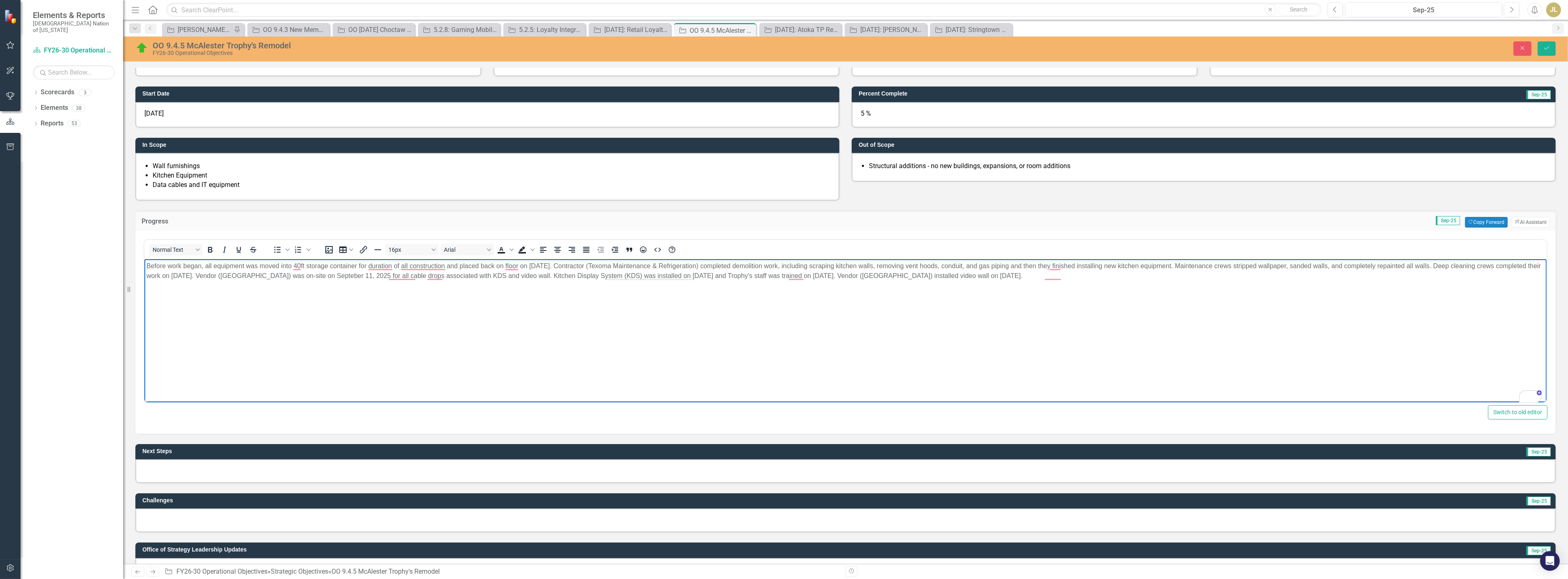
click at [1149, 274] on p "Before work began, all equipment was moved into 40ft storage container for dura…" at bounding box center [845, 271] width 1398 height 19
click at [1167, 277] on p "Before work began, all equipment was moved into 40ft storage container for dura…" at bounding box center [845, 271] width 1398 height 19
click at [603, 275] on p "Before work began, all equipment was moved into 40ft storage container for dura…" at bounding box center [845, 271] width 1398 height 19
click at [1469, 267] on p "Before work began, all equipment was moved into 40ft storage container for dura…" at bounding box center [845, 271] width 1398 height 19
click at [279, 274] on p "Before work began, all equipment was moved into 40ft storage container for dura…" at bounding box center [845, 271] width 1398 height 19
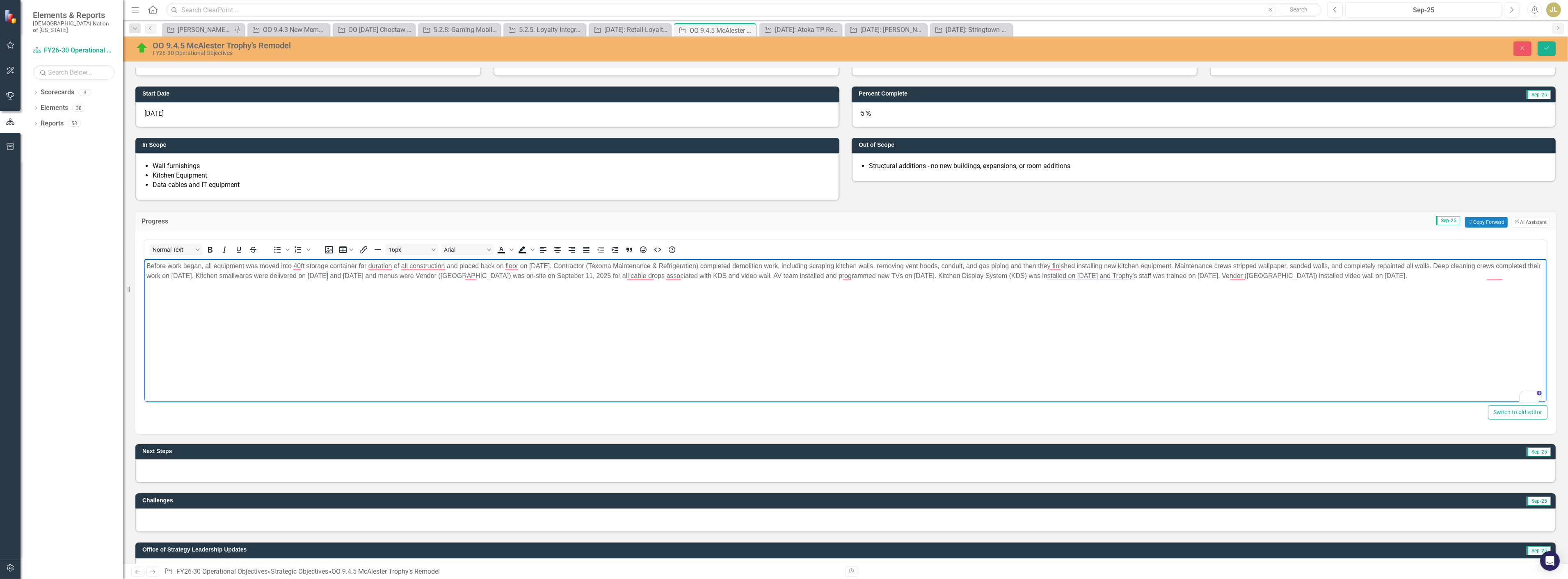
click at [338, 275] on p "Before work began, all equipment was moved into 40ft storage container for dura…" at bounding box center [845, 271] width 1398 height 19
click at [514, 277] on p "Before work began, all equipment was moved into 40ft storage container for dura…" at bounding box center [845, 271] width 1398 height 19
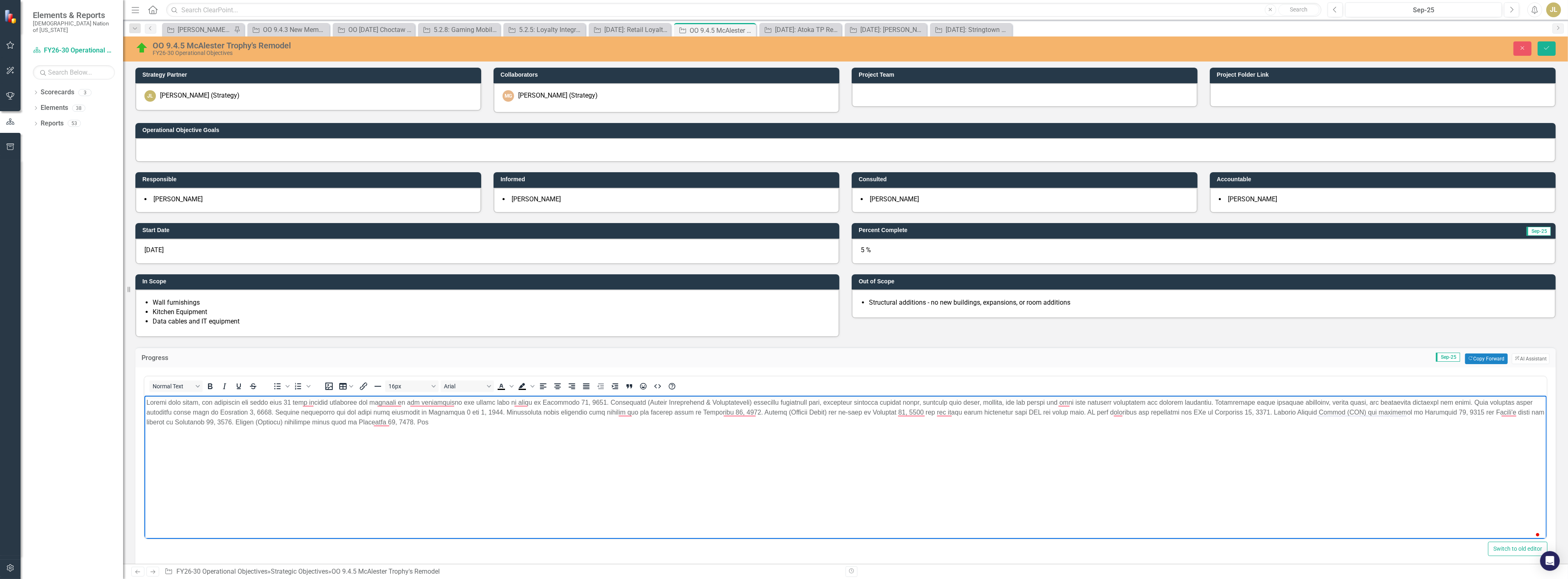
scroll to position [136, 0]
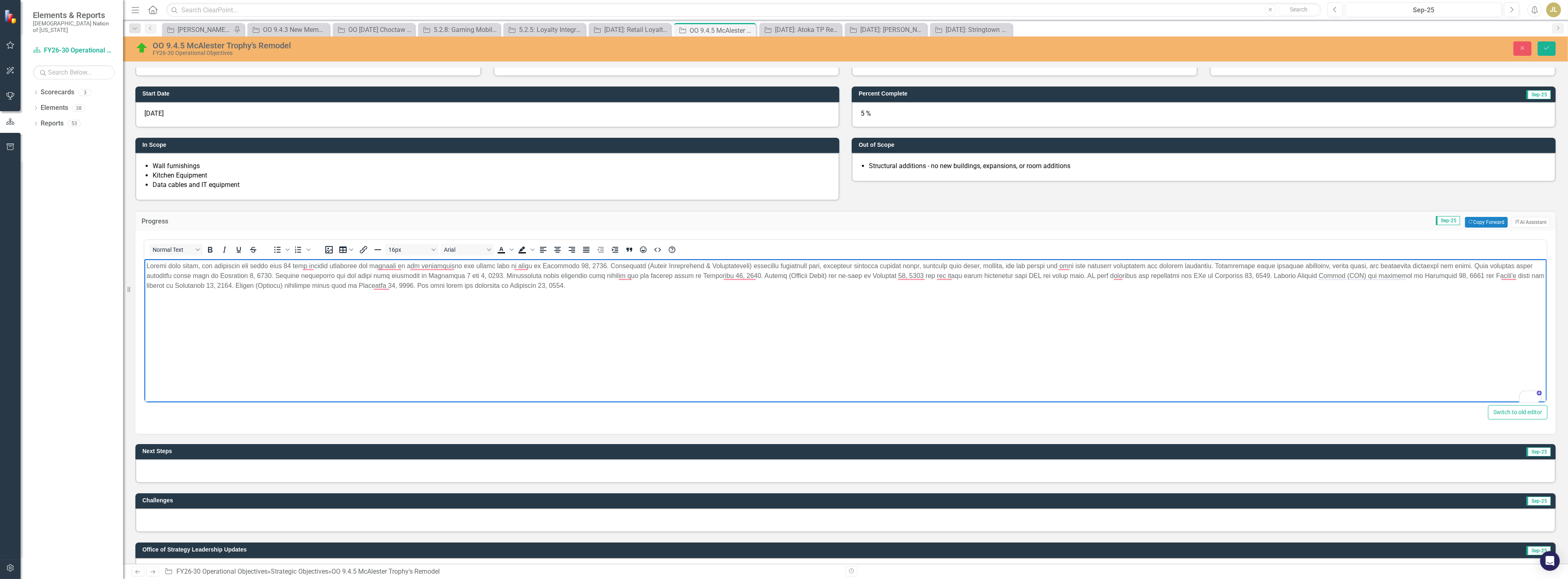
click at [477, 285] on p "To enrich screen reader interactions, please activate Accessibility in Grammarl…" at bounding box center [845, 276] width 1398 height 30
click at [556, 282] on p "To enrich screen reader interactions, please activate Accessibility in Grammarl…" at bounding box center [845, 276] width 1398 height 30
click at [588, 282] on p "To enrich screen reader interactions, please activate Accessibility in Grammarl…" at bounding box center [845, 276] width 1398 height 30
click at [557, 286] on p "To enrich screen reader interactions, please activate Accessibility in Grammarl…" at bounding box center [845, 276] width 1398 height 30
click at [580, 285] on p "To enrich screen reader interactions, please activate Accessibility in Grammarl…" at bounding box center [845, 276] width 1398 height 30
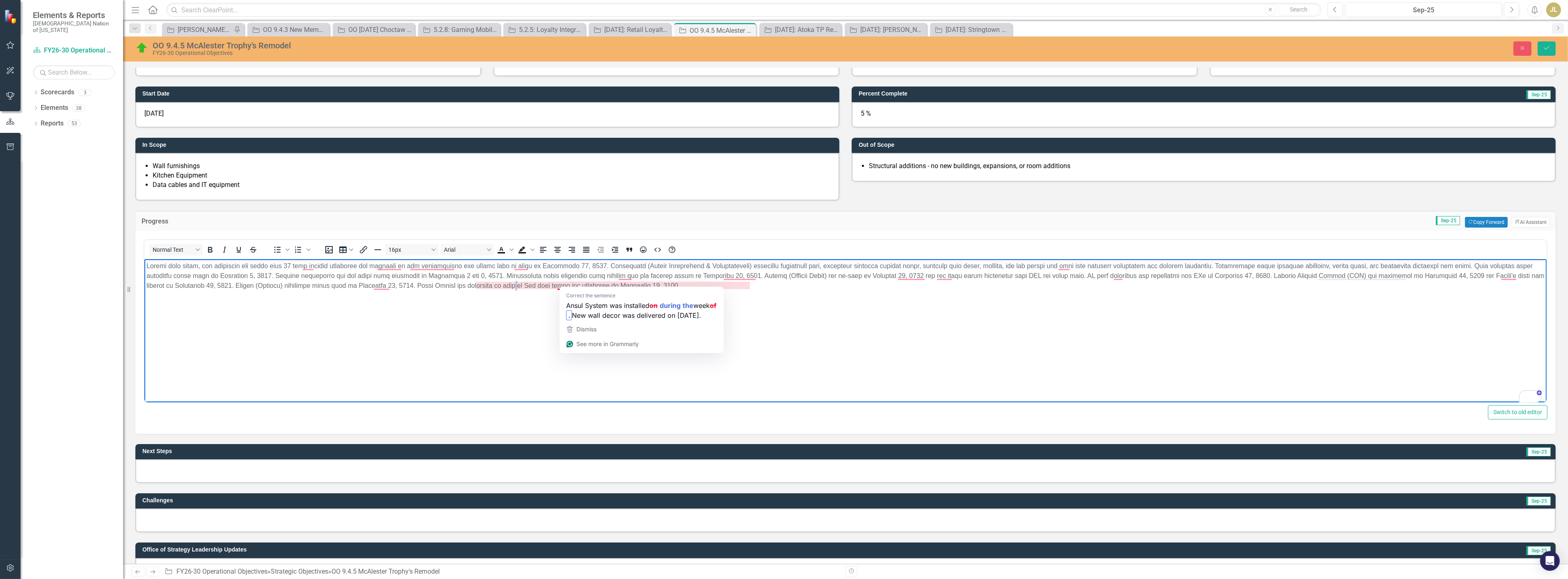
click at [580, 285] on p "To enrich screen reader interactions, please activate Accessibility in Grammarl…" at bounding box center [845, 276] width 1398 height 30
click at [585, 285] on p "To enrich screen reader interactions, please activate Accessibility in Grammarl…" at bounding box center [845, 276] width 1398 height 30
drag, startPoint x: 589, startPoint y: 284, endPoint x: 565, endPoint y: 285, distance: 24.0
click at [565, 285] on p "To enrich screen reader interactions, please activate Accessibility in Grammarl…" at bounding box center [845, 276] width 1398 height 30
click at [597, 284] on p "To enrich screen reader interactions, please activate Accessibility in Grammarl…" at bounding box center [845, 276] width 1398 height 30
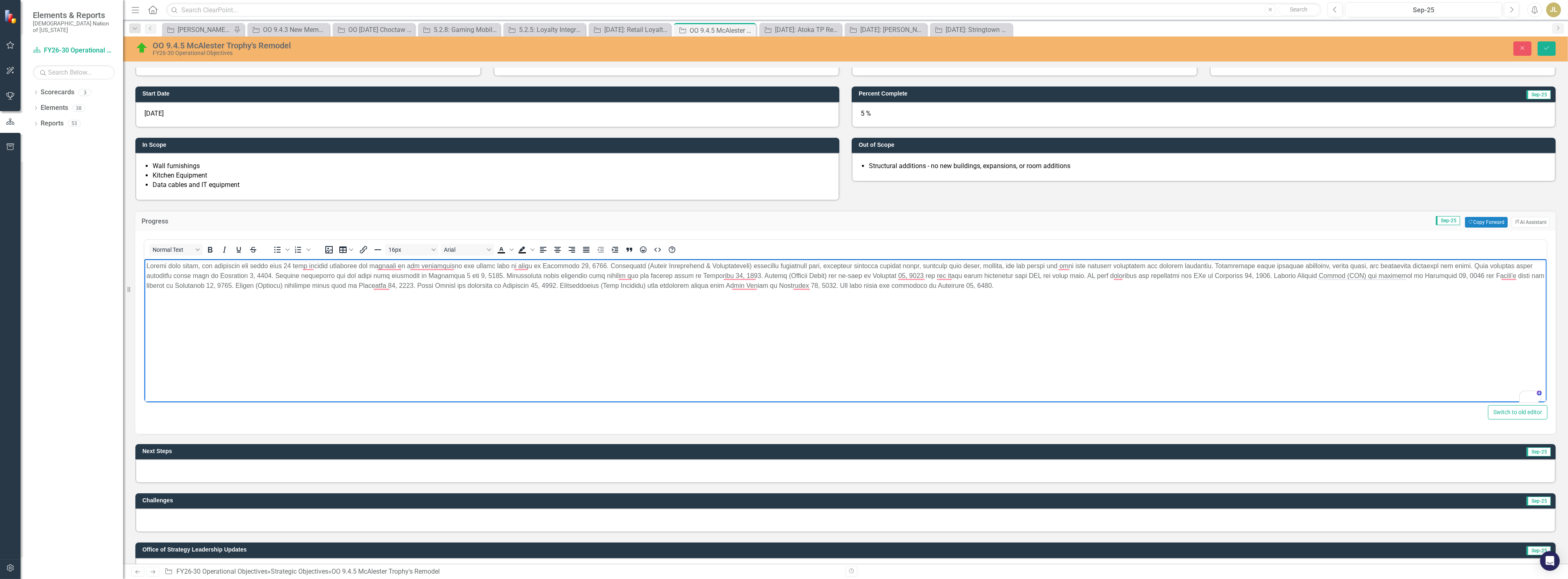
click at [1086, 279] on p "To enrich screen reader interactions, please activate Accessibility in Grammarl…" at bounding box center [845, 276] width 1398 height 30
click at [1079, 283] on p "To enrich screen reader interactions, please activate Accessibility in Grammarl…" at bounding box center [845, 276] width 1398 height 30
click at [992, 284] on p "To enrich screen reader interactions, please activate Accessibility in Grammarl…" at bounding box center [845, 276] width 1398 height 30
click at [193, 470] on div at bounding box center [845, 471] width 1420 height 24
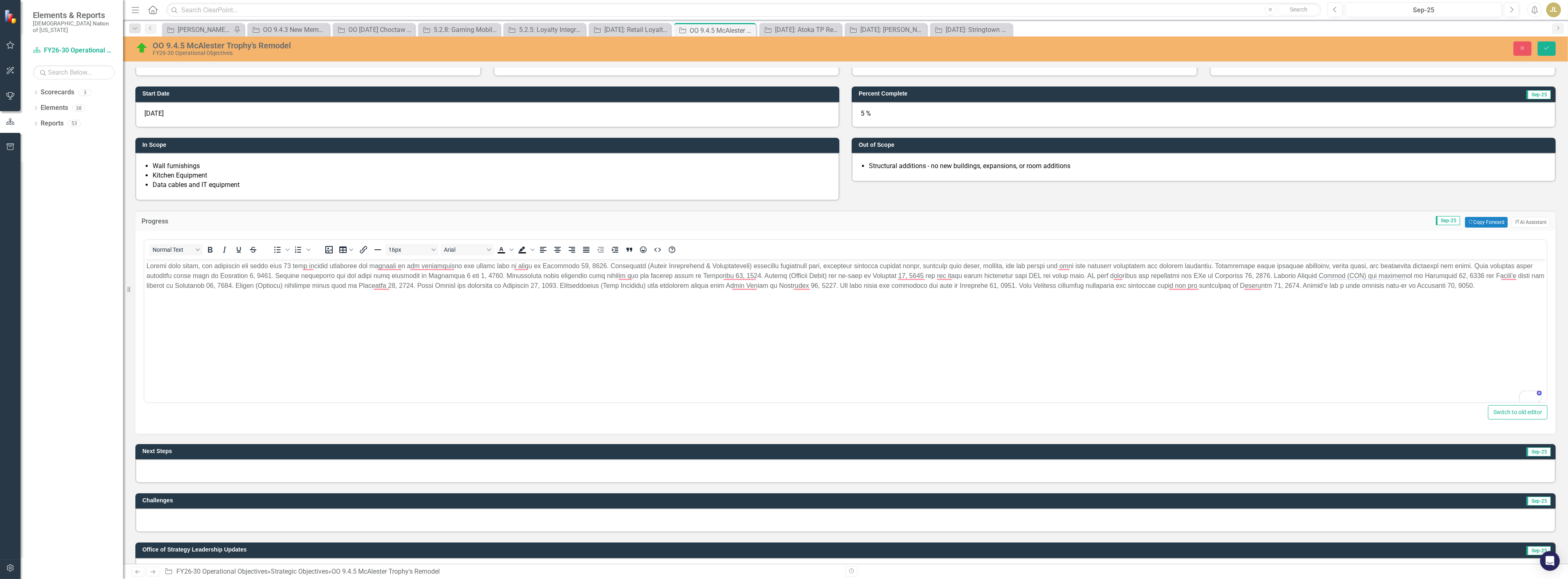
click at [193, 470] on div at bounding box center [845, 471] width 1420 height 24
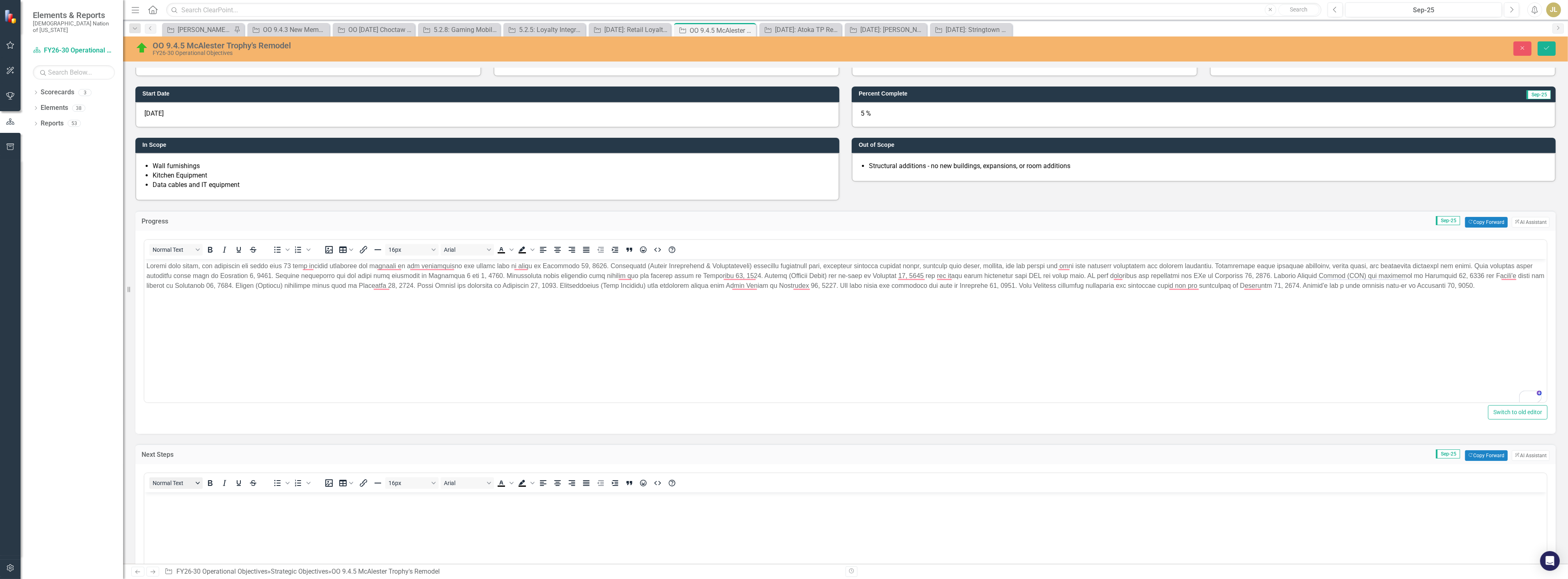
scroll to position [0, 0]
click at [191, 499] on p "Rich Text Area. Press ALT-0 for help." at bounding box center [845, 499] width 1398 height 10
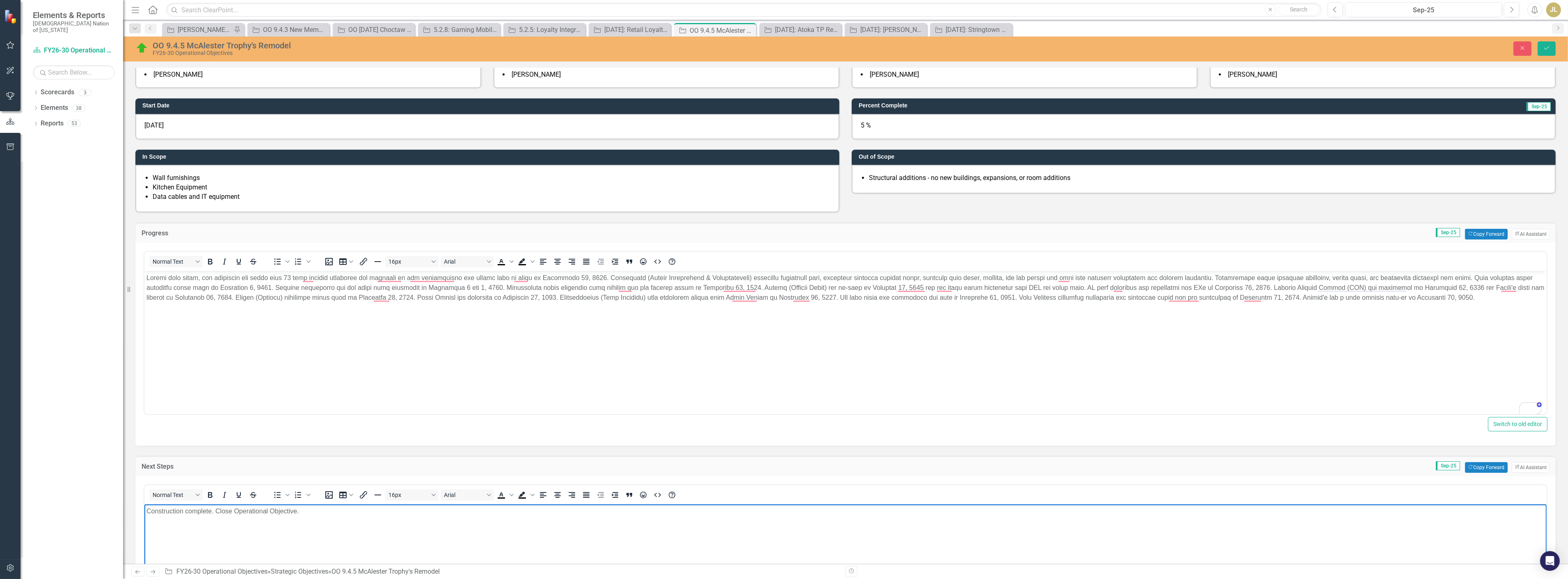
scroll to position [91, 0]
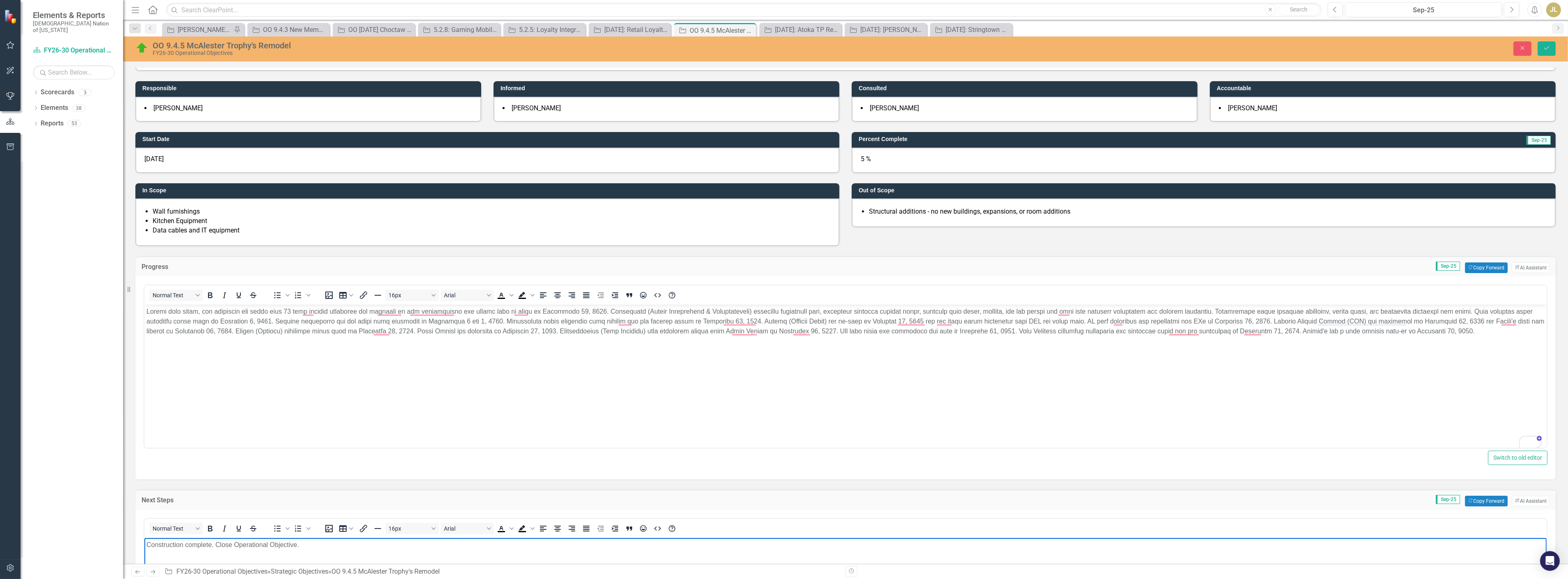
click at [908, 158] on div "5 %" at bounding box center [1203, 161] width 704 height 26
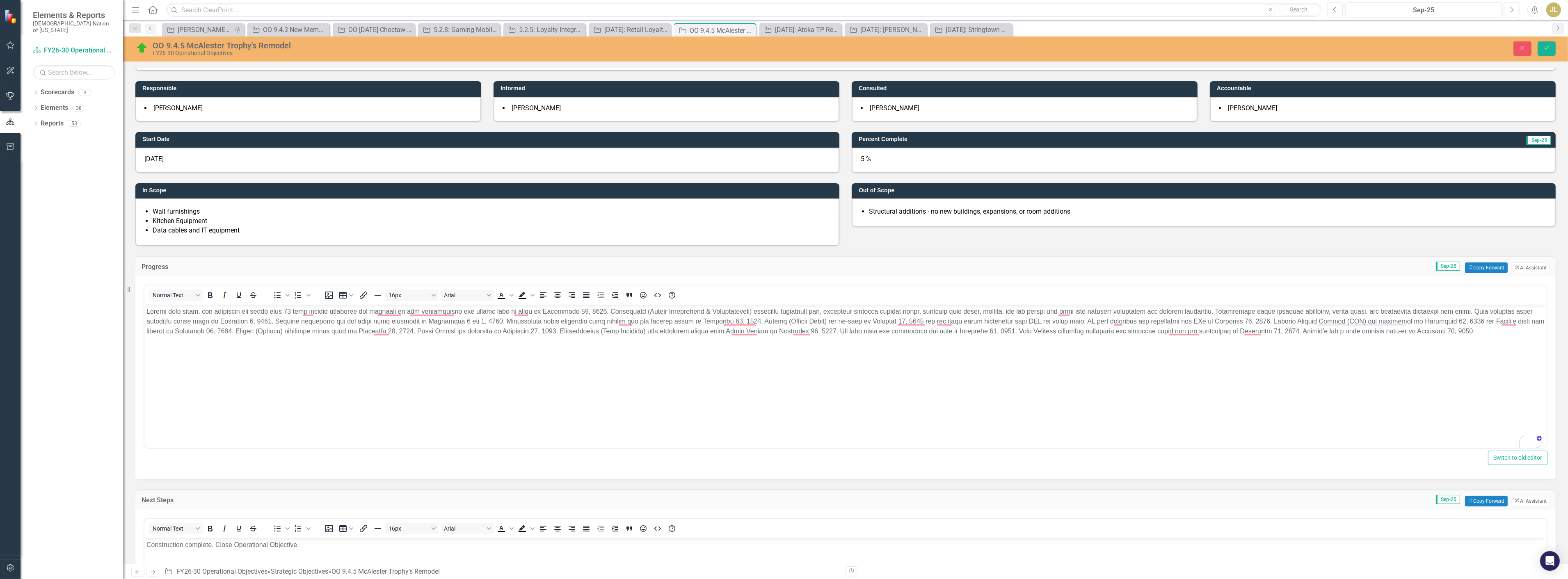
click at [908, 158] on div "5 %" at bounding box center [1203, 161] width 704 height 26
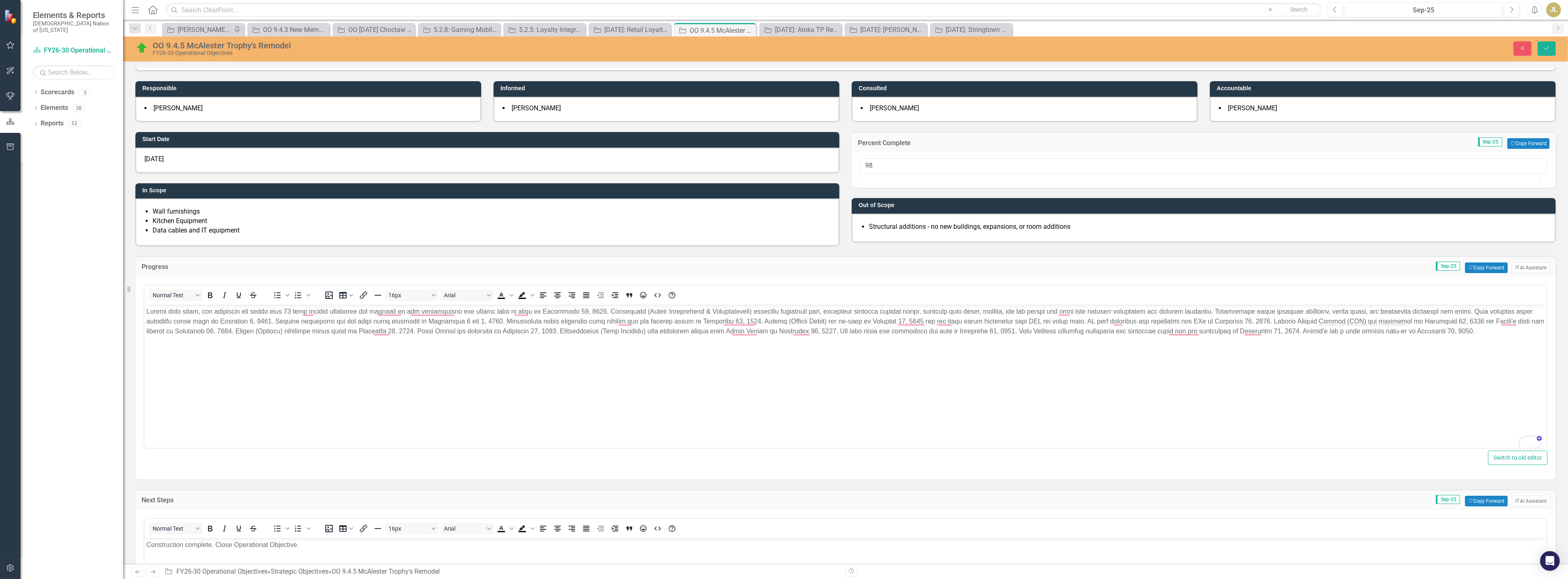
type input "100"
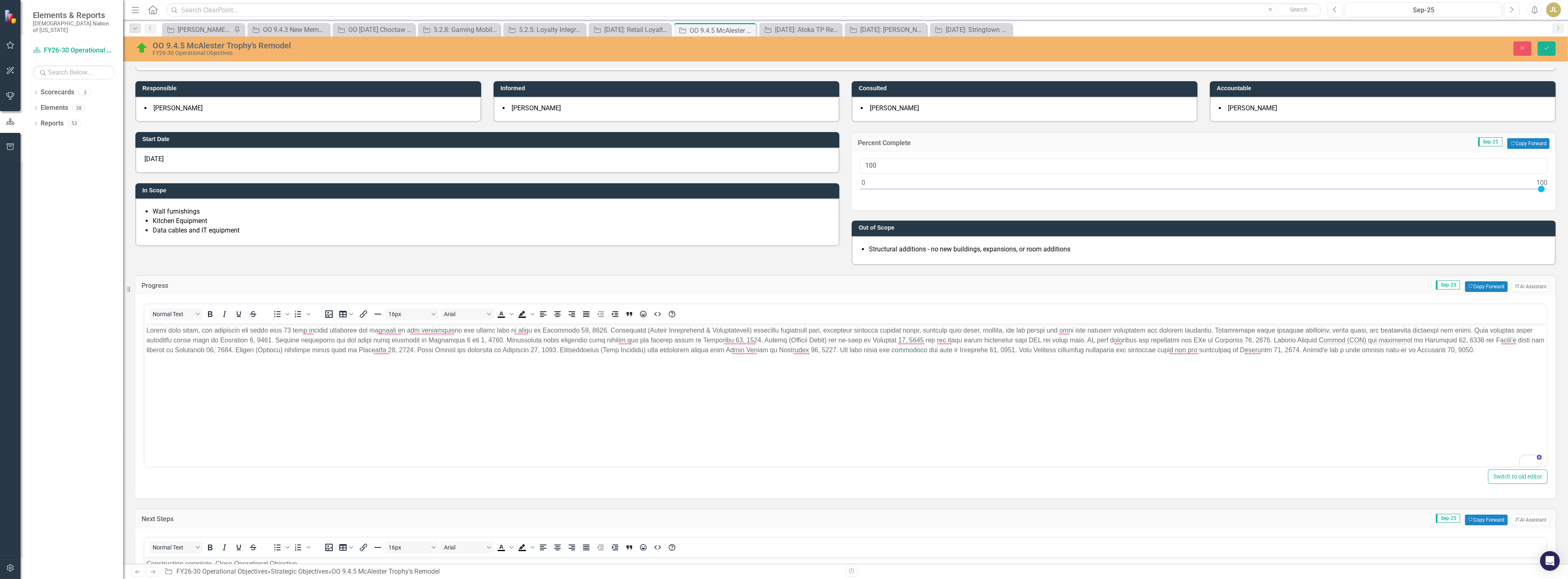
drag, startPoint x: 897, startPoint y: 189, endPoint x: 1553, endPoint y: 187, distance: 656.0
click at [1553, 187] on div "Percent Complete Sep-25 Copy Forward Copy Forward 100" at bounding box center [1203, 166] width 716 height 89
click at [1545, 55] on button "Save" at bounding box center [1547, 49] width 18 height 15
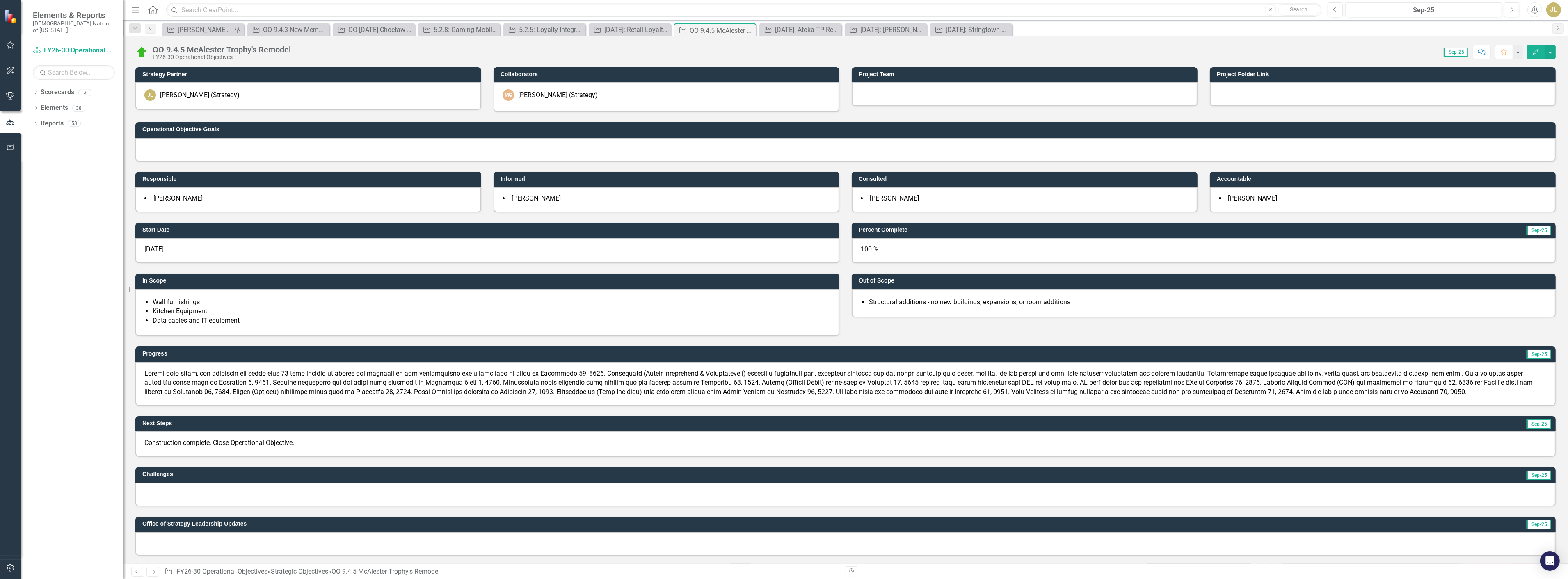
click at [144, 50] on img at bounding box center [142, 52] width 13 height 13
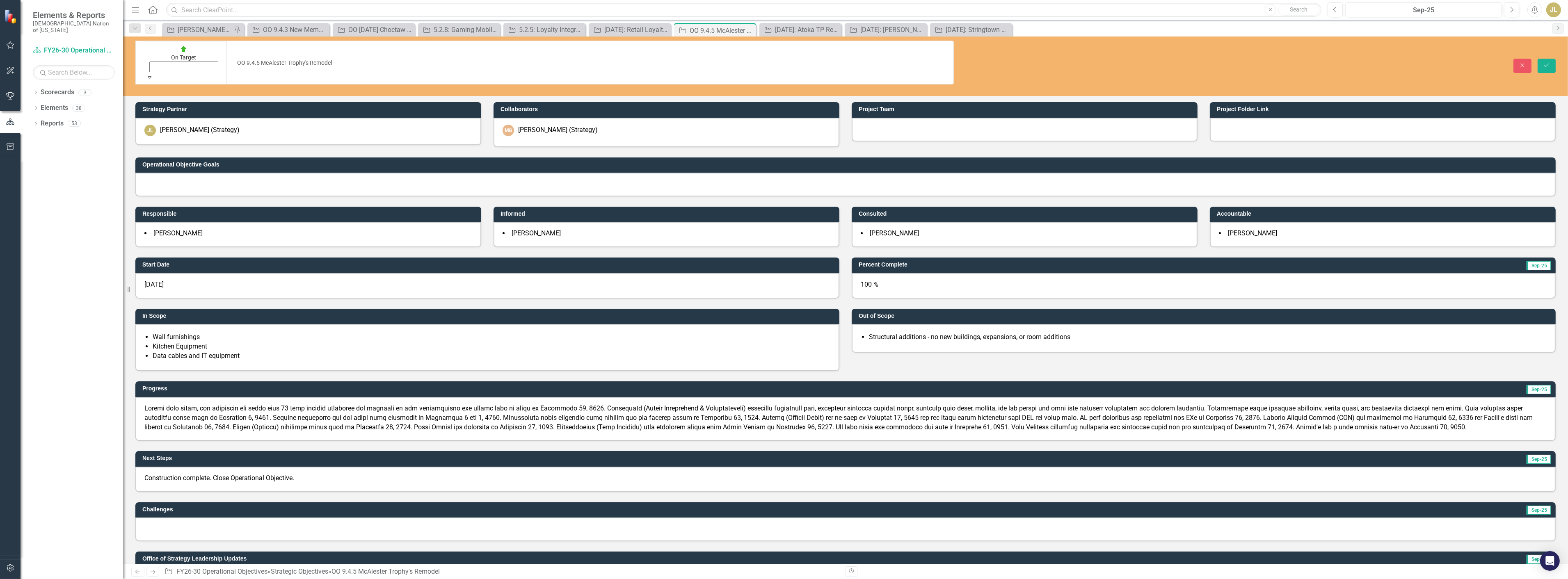
click at [146, 55] on div "On Target Expand" at bounding box center [184, 62] width 75 height 37
click at [1540, 58] on button "Save" at bounding box center [1547, 66] width 18 height 15
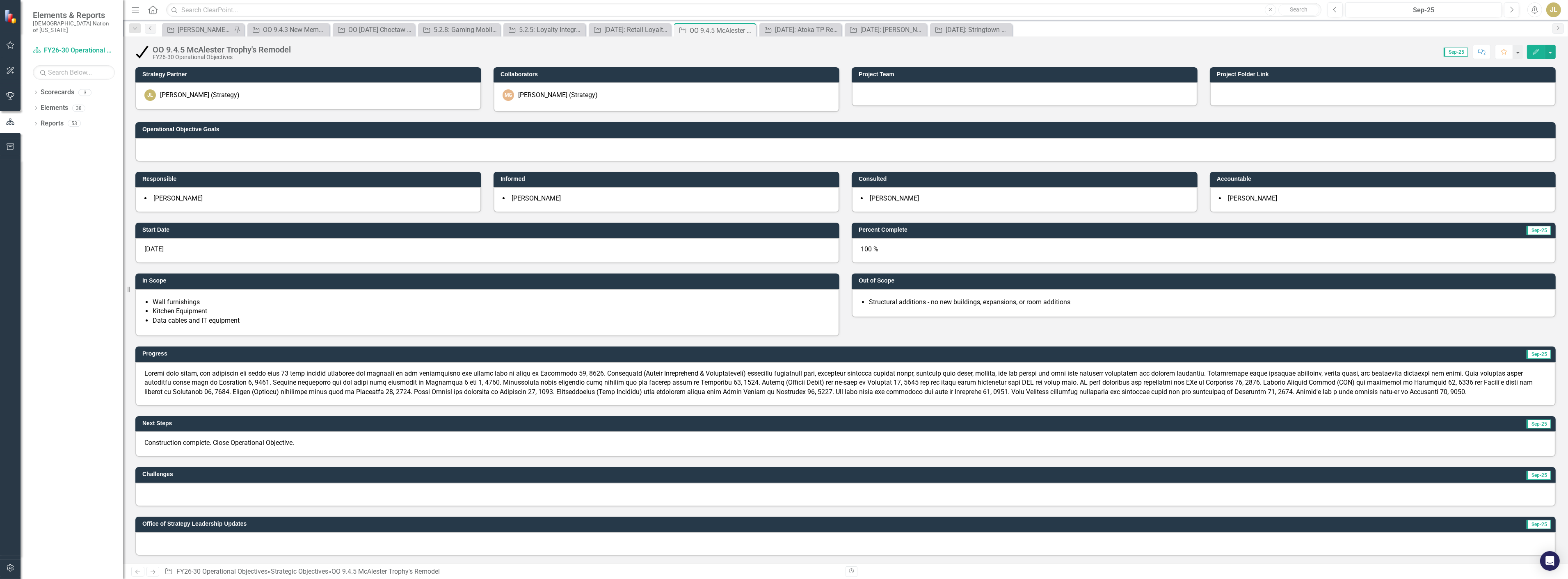
click at [1531, 49] on button "Edit" at bounding box center [1536, 52] width 18 height 15
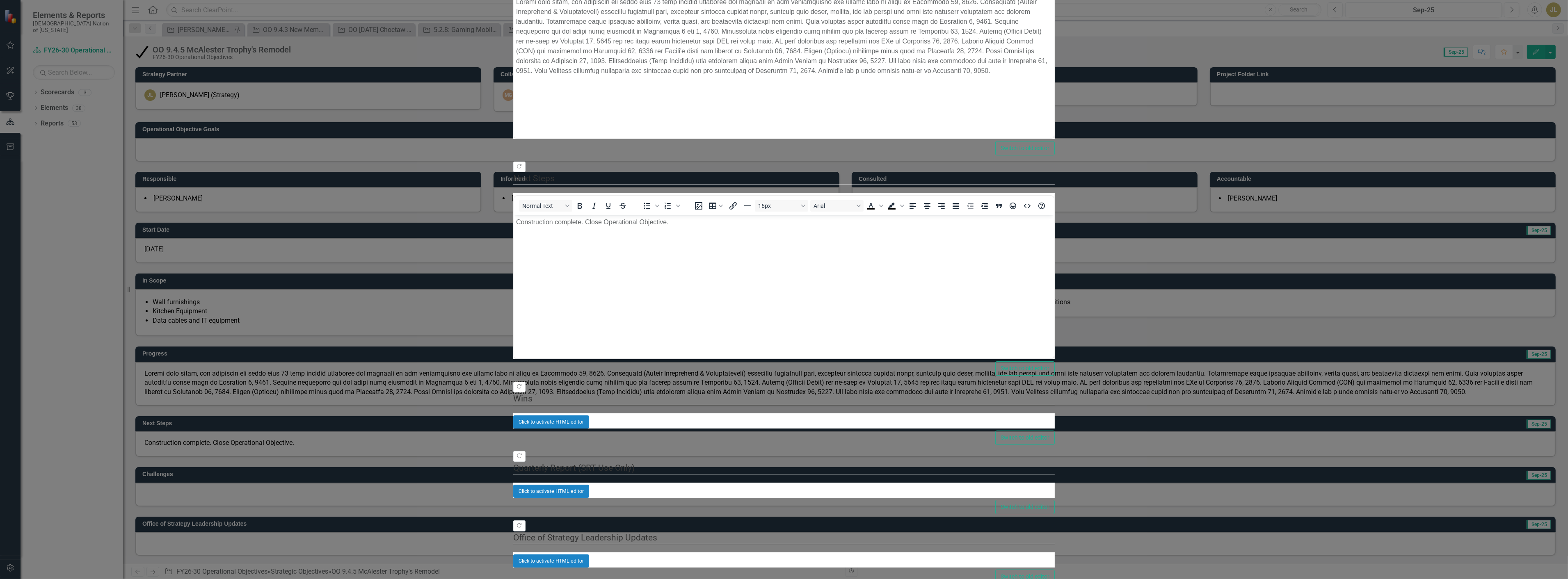
scroll to position [0, 0]
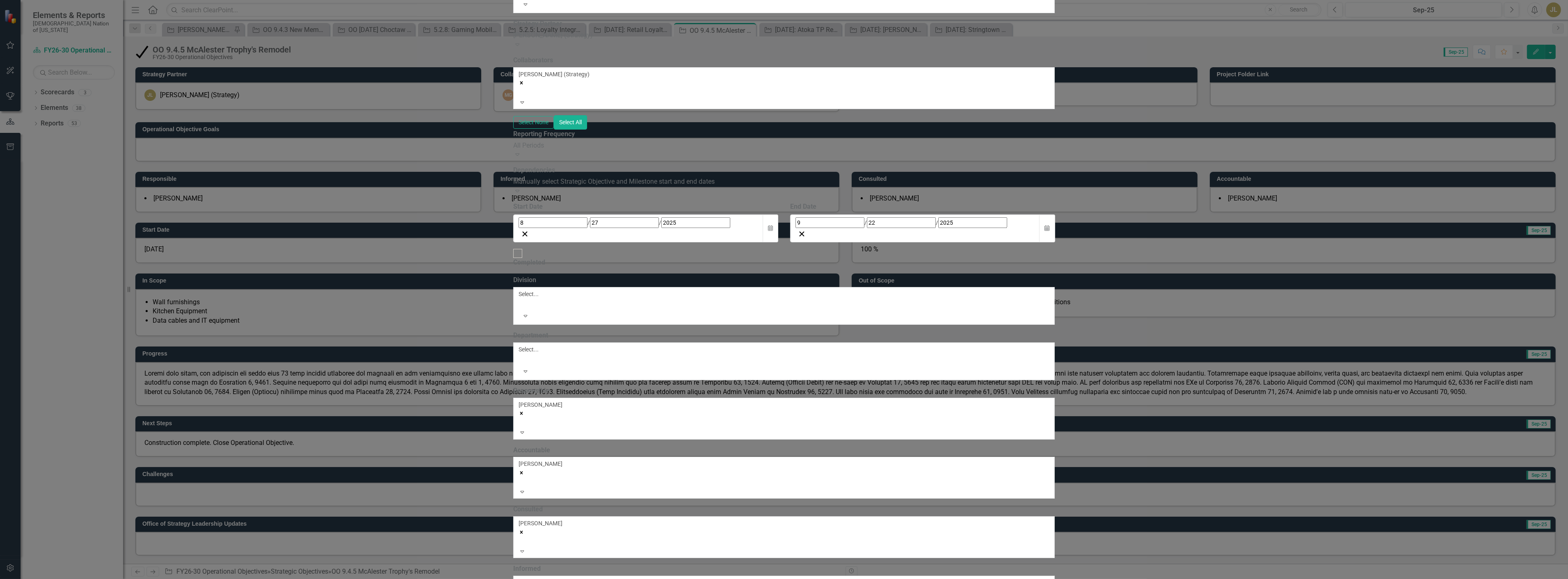
click at [511, 260] on input "Completed" at bounding box center [517, 253] width 13 height 13
checkbox input "true"
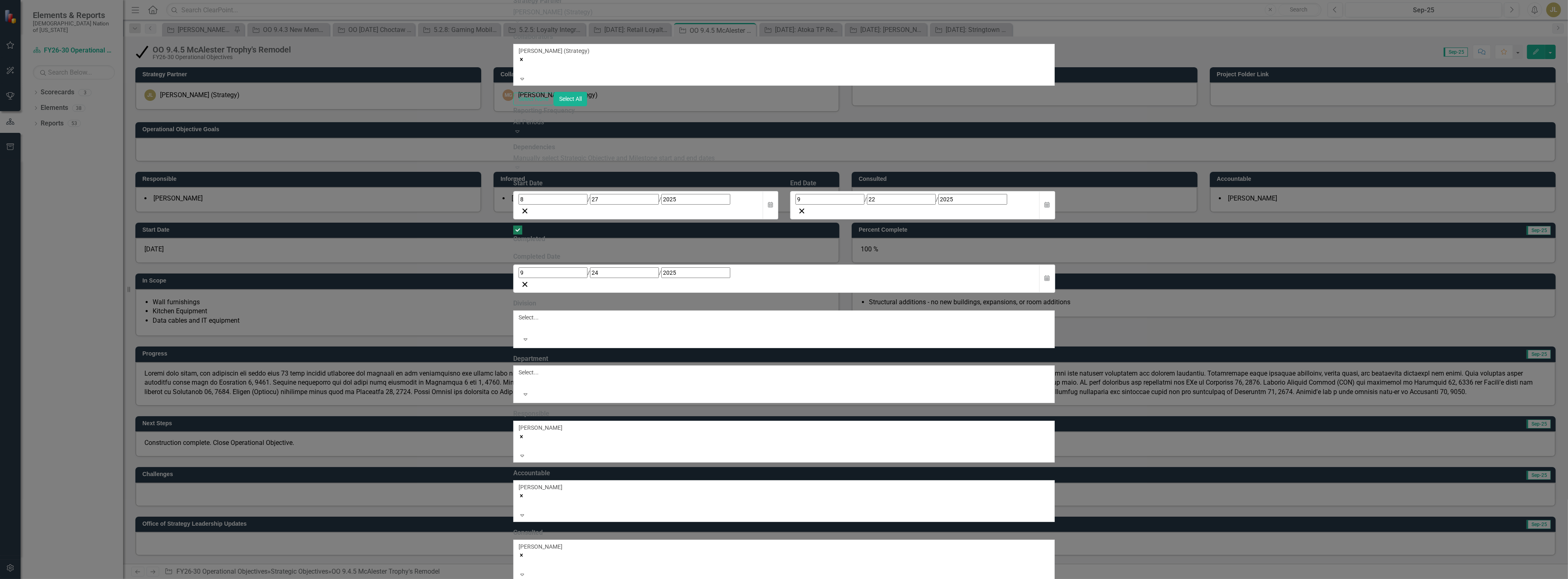
click at [519, 278] on div "[DATE]" at bounding box center [777, 272] width 516 height 11
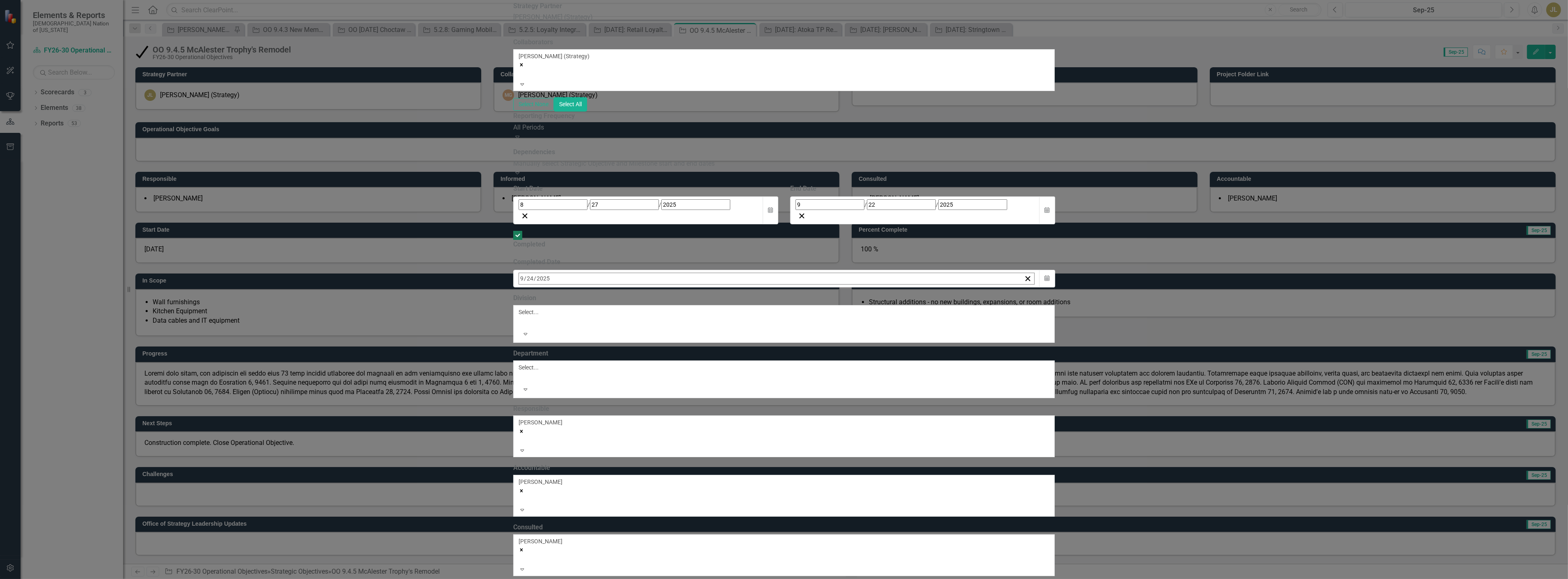
click at [596, 381] on button "24" at bounding box center [586, 373] width 21 height 15
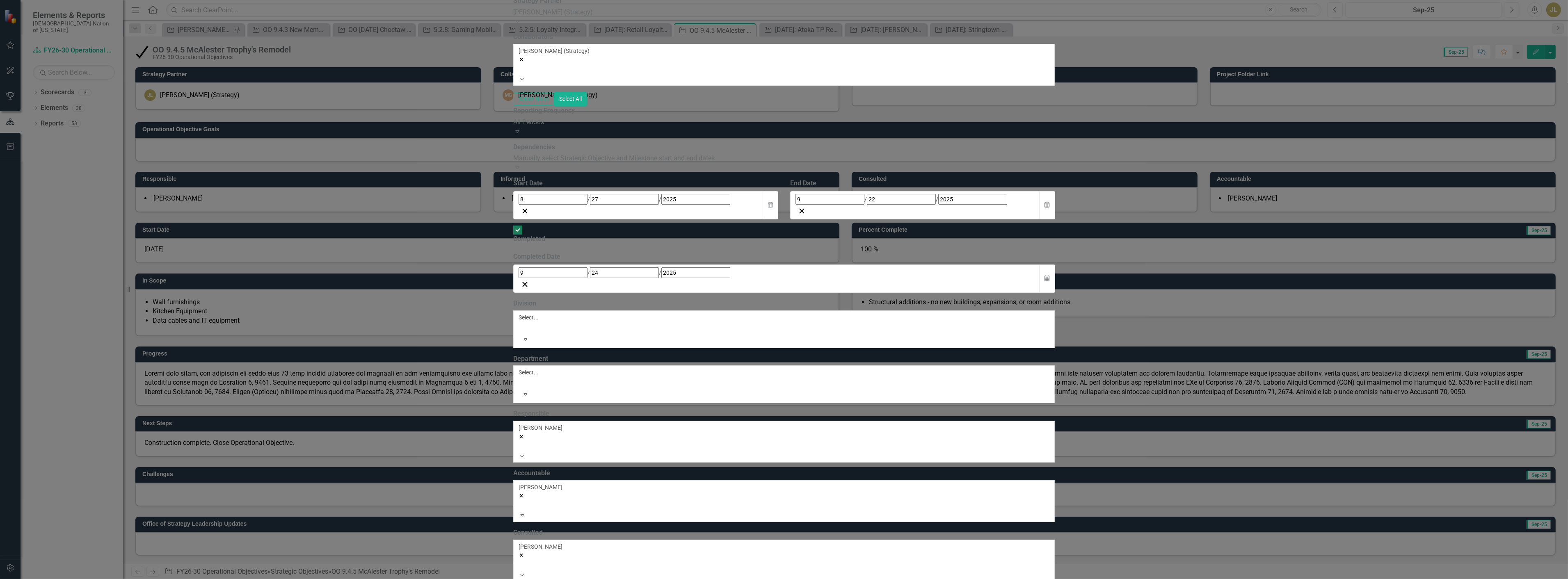
click at [1035, 204] on div "[DATE]" at bounding box center [915, 199] width 239 height 11
click at [866, 298] on abbr "24" at bounding box center [862, 294] width 7 height 7
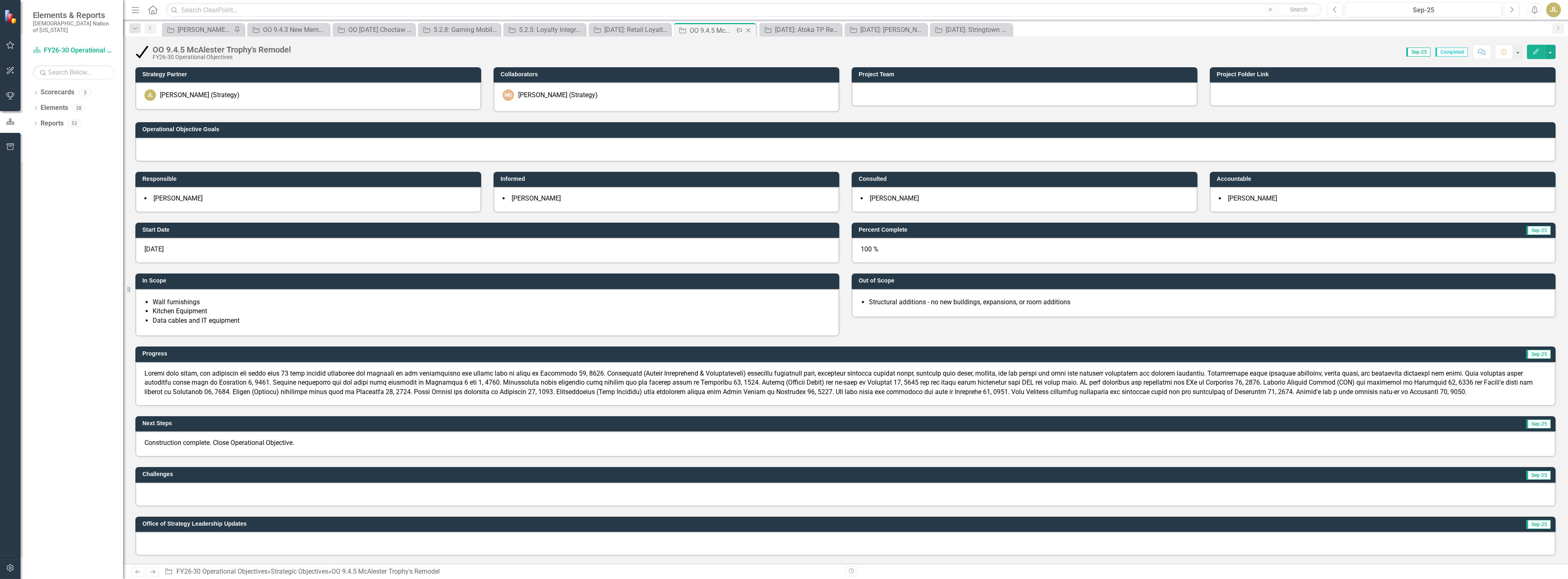
click at [748, 30] on icon "Close" at bounding box center [748, 30] width 8 height 7
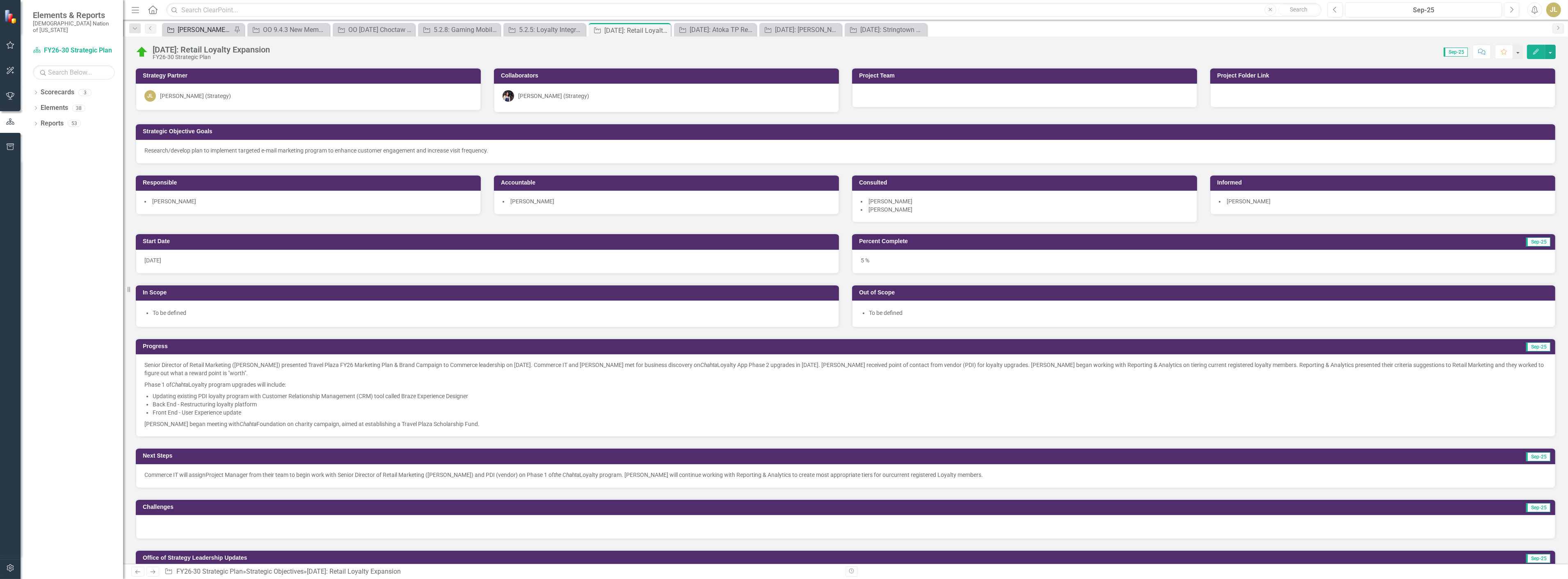
click at [191, 29] on div "[PERSON_NAME] SOs" at bounding box center [205, 29] width 54 height 10
